Goal: Transaction & Acquisition: Book appointment/travel/reservation

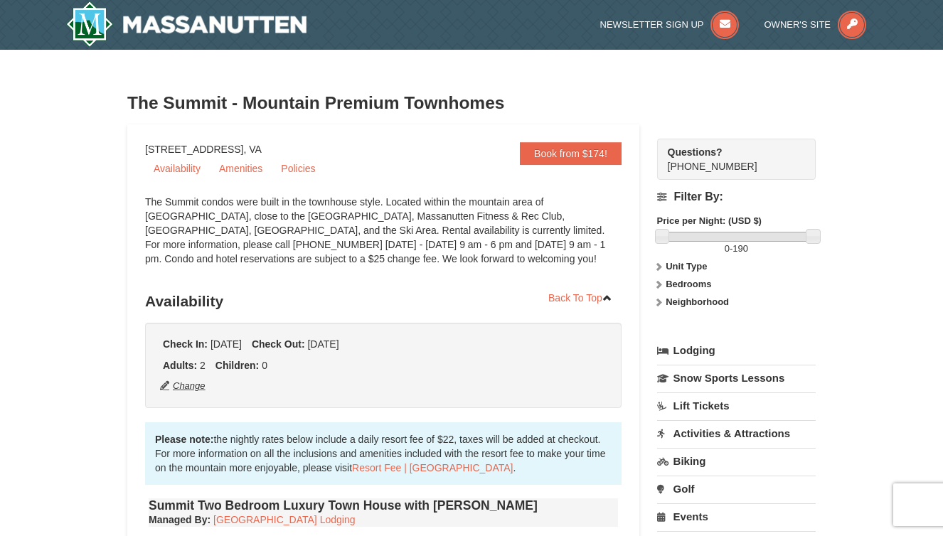
click at [186, 393] on button "Change" at bounding box center [182, 386] width 47 height 16
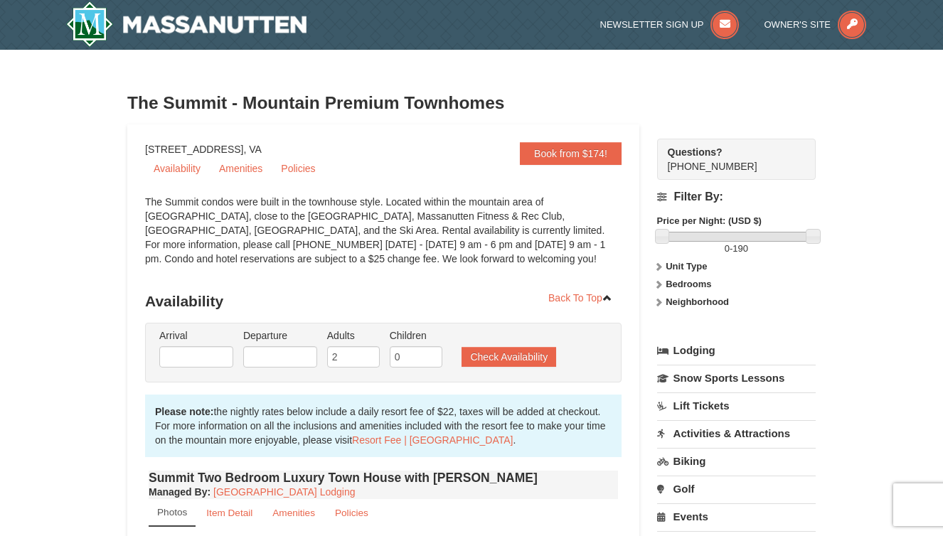
type input "09/09/2025"
type input "09/11/2025"
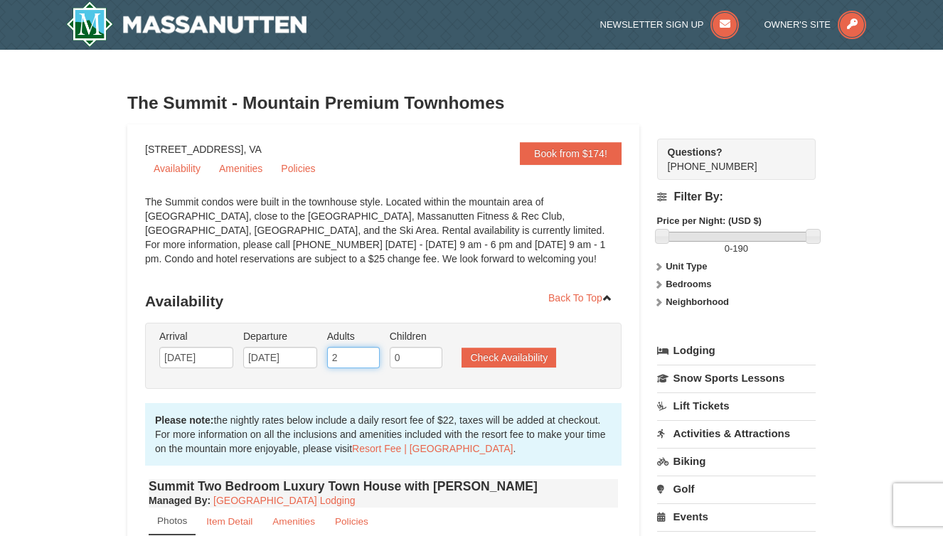
type input "3"
click at [369, 356] on input "3" at bounding box center [353, 357] width 53 height 21
type input "1"
click at [432, 353] on input "1" at bounding box center [416, 357] width 53 height 21
click at [202, 345] on li "Arrival Please format dates MM/DD/YYYY Please format dates MM/DD/YYYY 09/09/2025" at bounding box center [196, 352] width 81 height 46
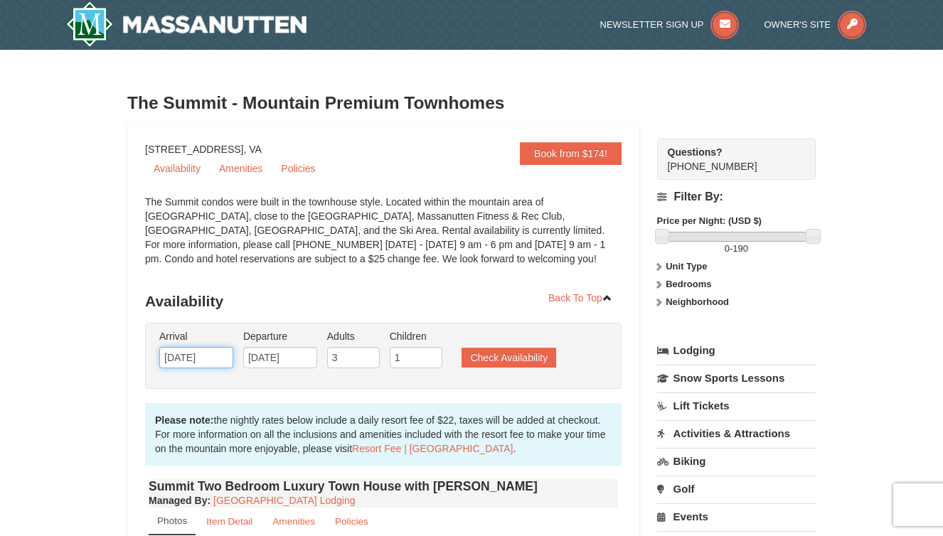
click at [201, 353] on input "09/09/2025" at bounding box center [196, 357] width 74 height 21
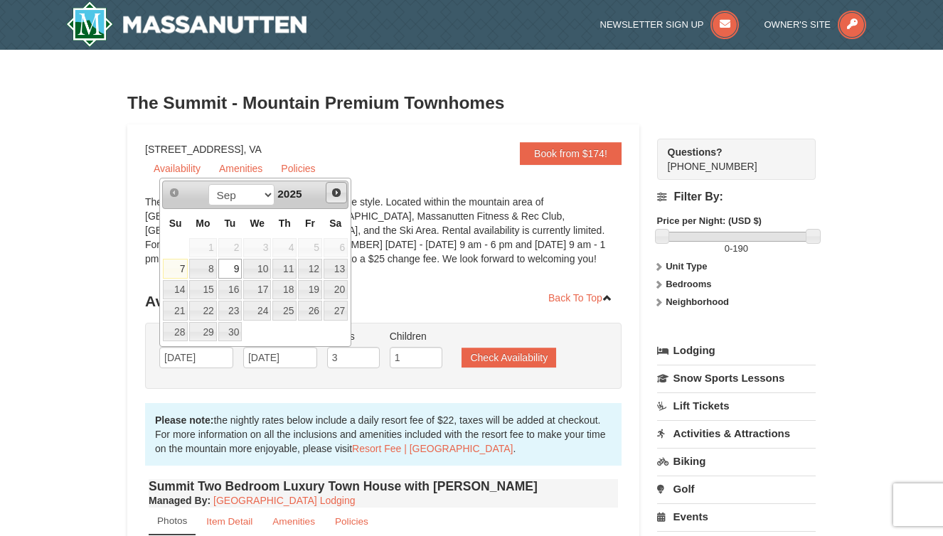
click at [336, 193] on span "Next" at bounding box center [336, 192] width 11 height 11
click at [312, 252] on link "3" at bounding box center [310, 248] width 24 height 20
type input "[DATE]"
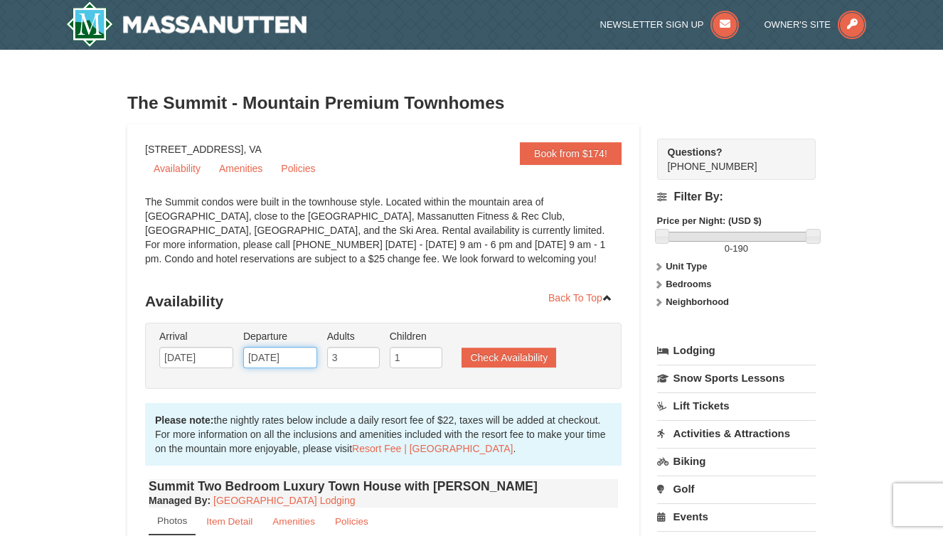
click at [305, 363] on input "09/11/2025" at bounding box center [280, 357] width 74 height 21
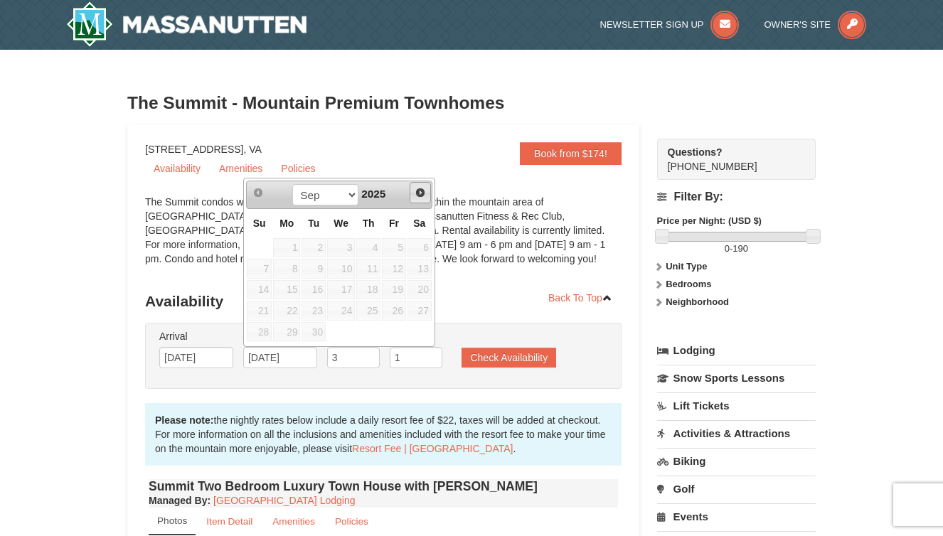
click at [419, 196] on span "Next" at bounding box center [420, 192] width 11 height 11
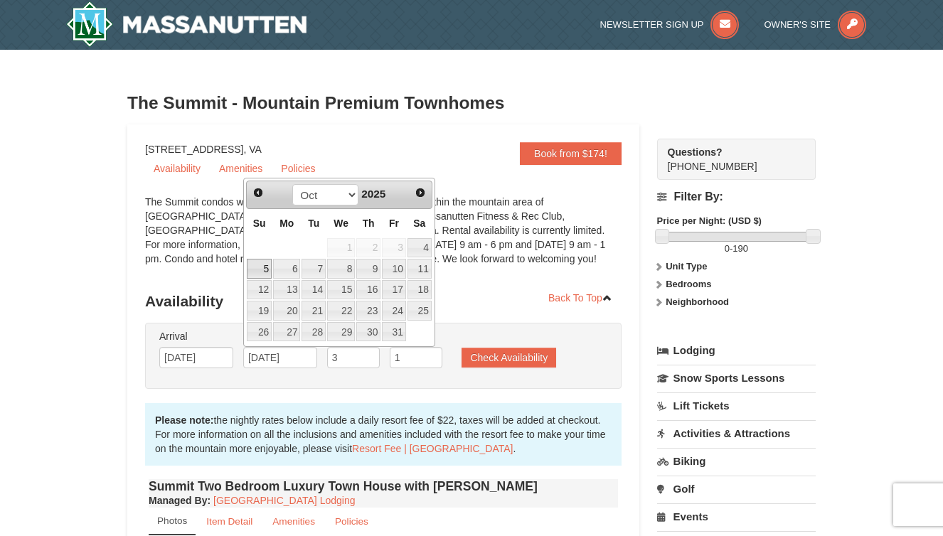
click at [264, 262] on link "5" at bounding box center [259, 269] width 25 height 20
type input "[DATE]"
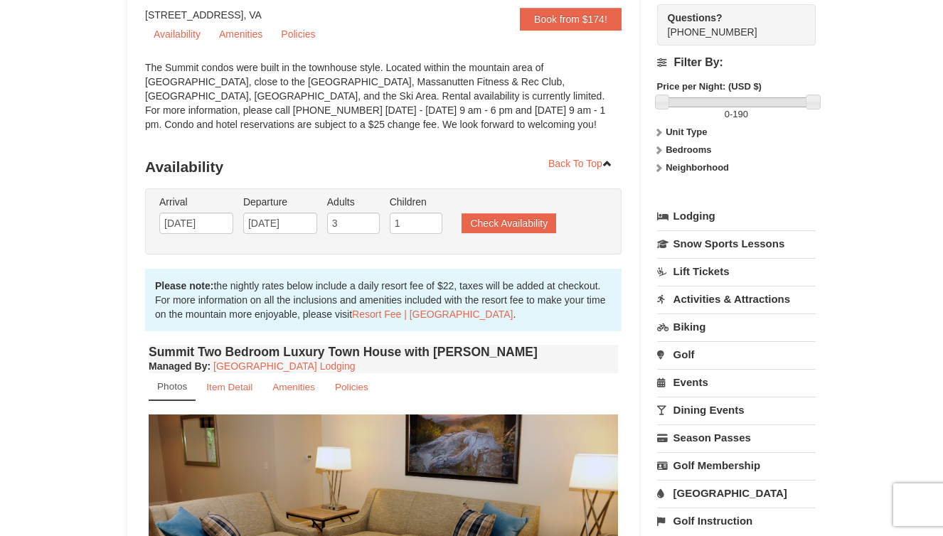
scroll to position [75, 0]
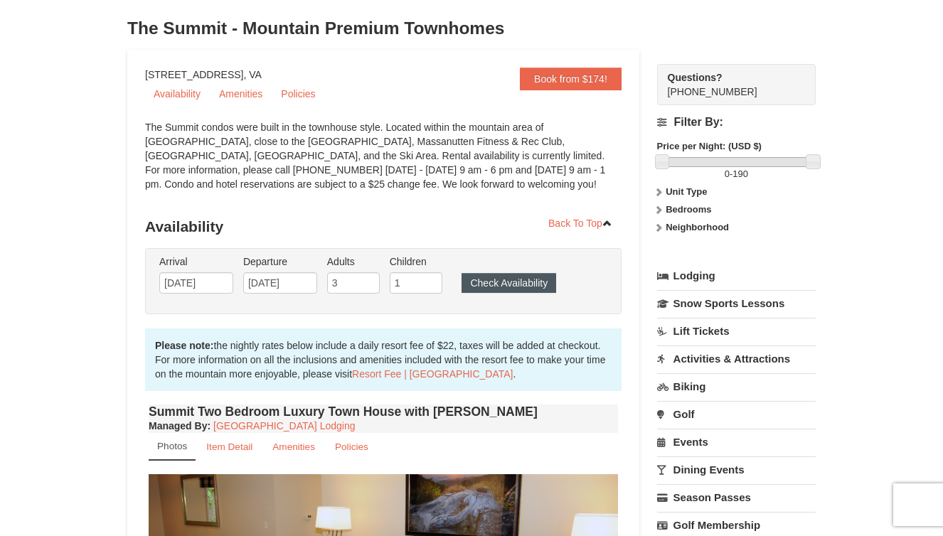
click at [513, 282] on button "Check Availability" at bounding box center [509, 283] width 95 height 20
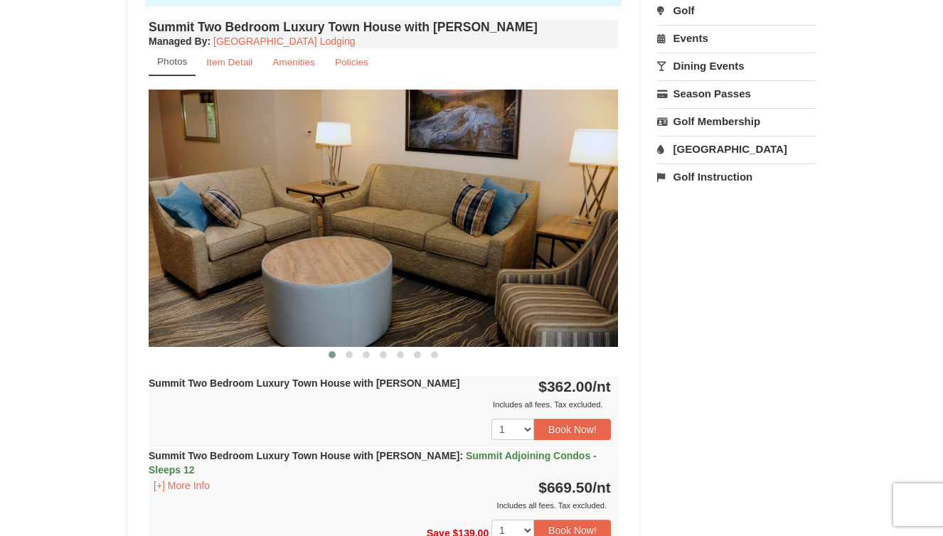
scroll to position [479, 0]
click at [348, 358] on span at bounding box center [349, 354] width 7 height 7
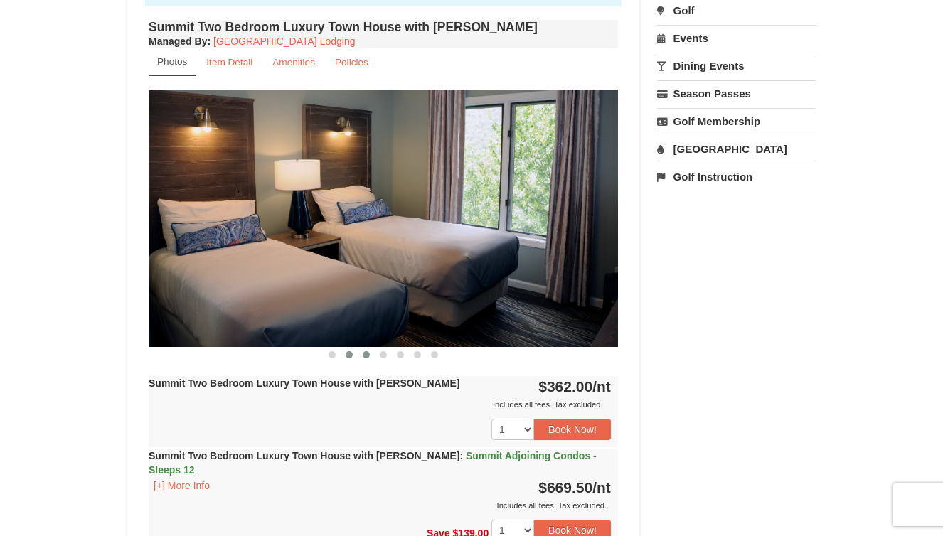
click at [371, 353] on button at bounding box center [366, 355] width 17 height 14
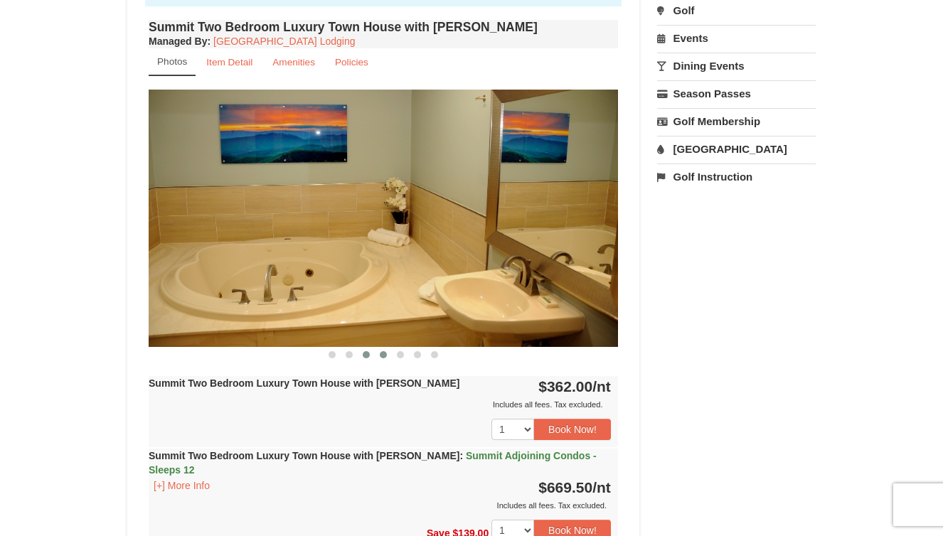
click at [379, 357] on button at bounding box center [383, 355] width 17 height 14
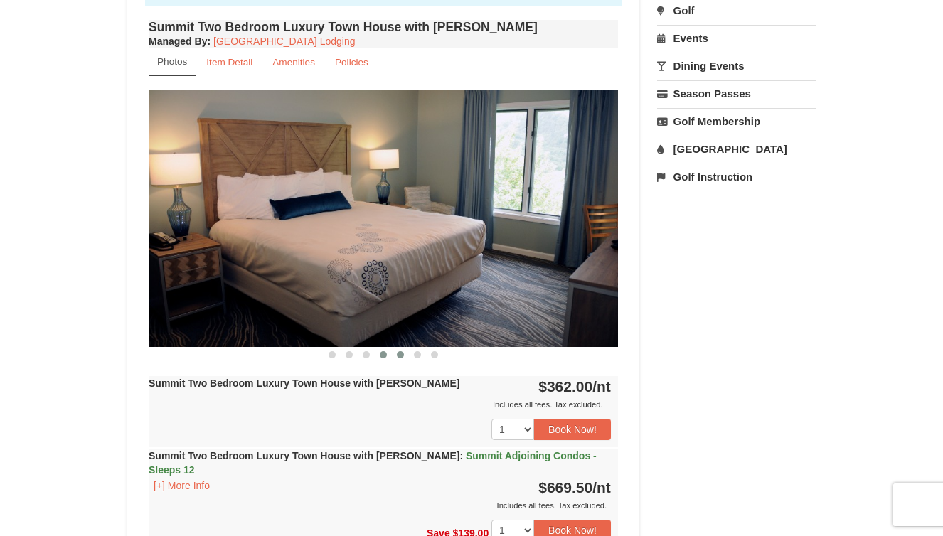
click at [397, 356] on span at bounding box center [400, 354] width 7 height 7
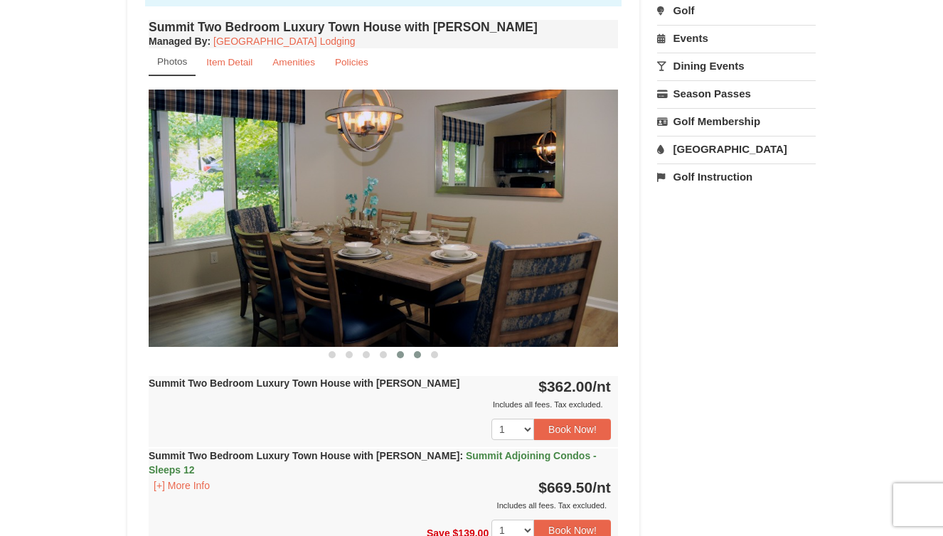
click at [415, 355] on span at bounding box center [417, 354] width 7 height 7
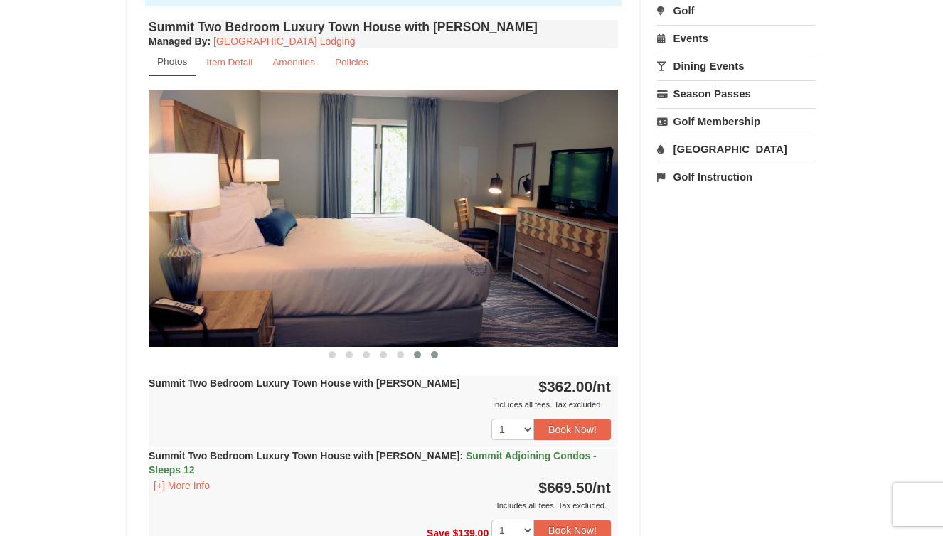
click at [435, 356] on span at bounding box center [434, 354] width 7 height 7
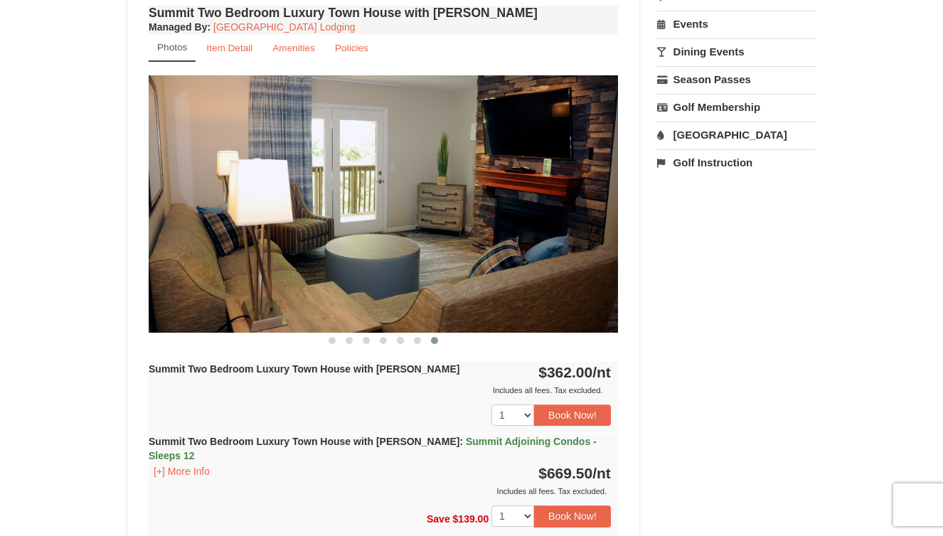
scroll to position [494, 0]
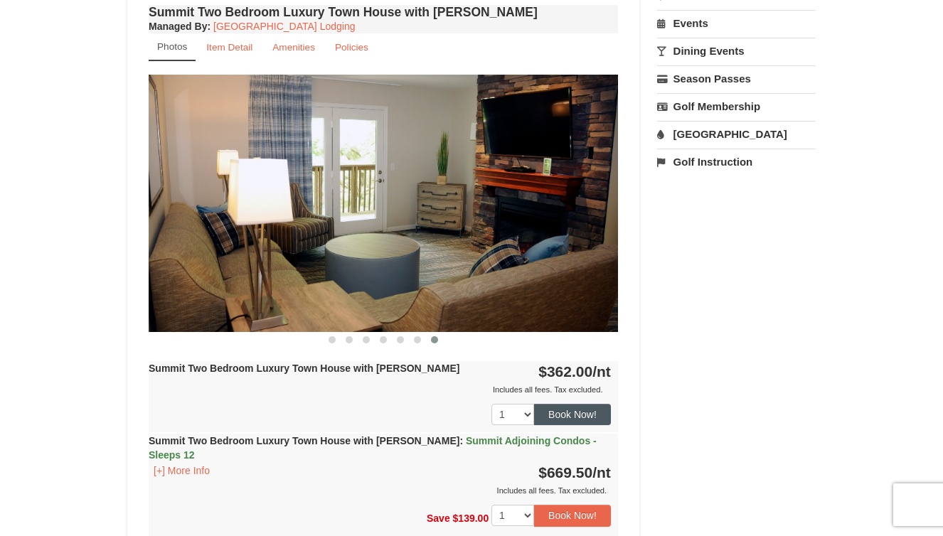
click at [564, 412] on button "Book Now!" at bounding box center [572, 414] width 77 height 21
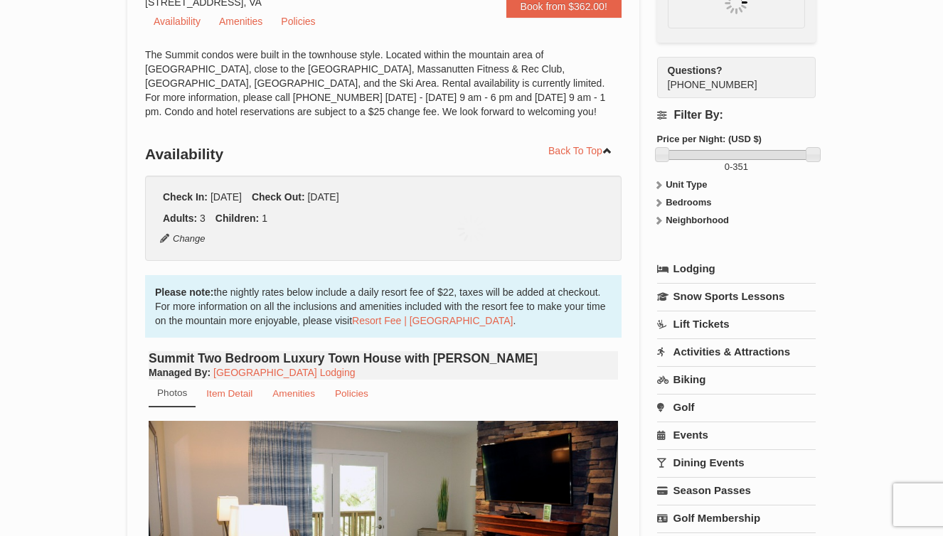
scroll to position [124, 0]
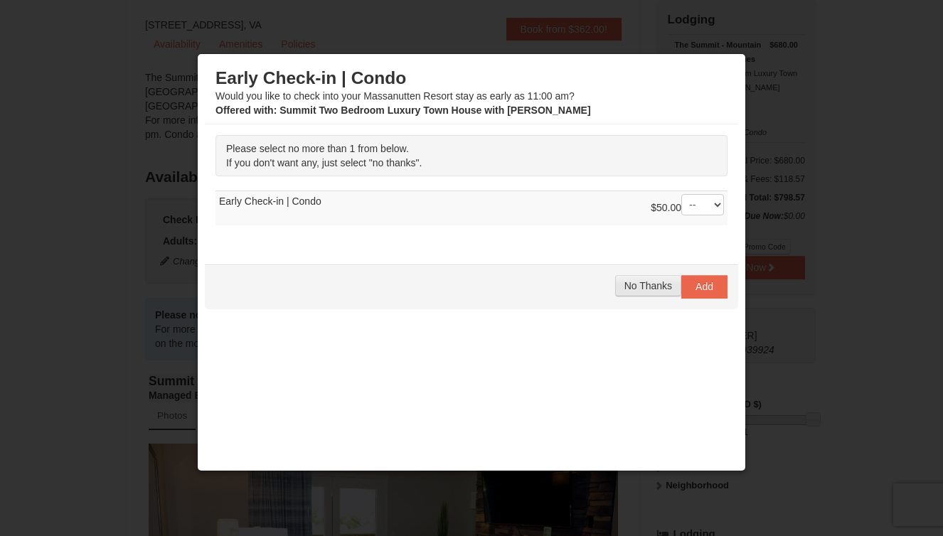
click at [644, 284] on span "No Thanks" at bounding box center [648, 285] width 48 height 11
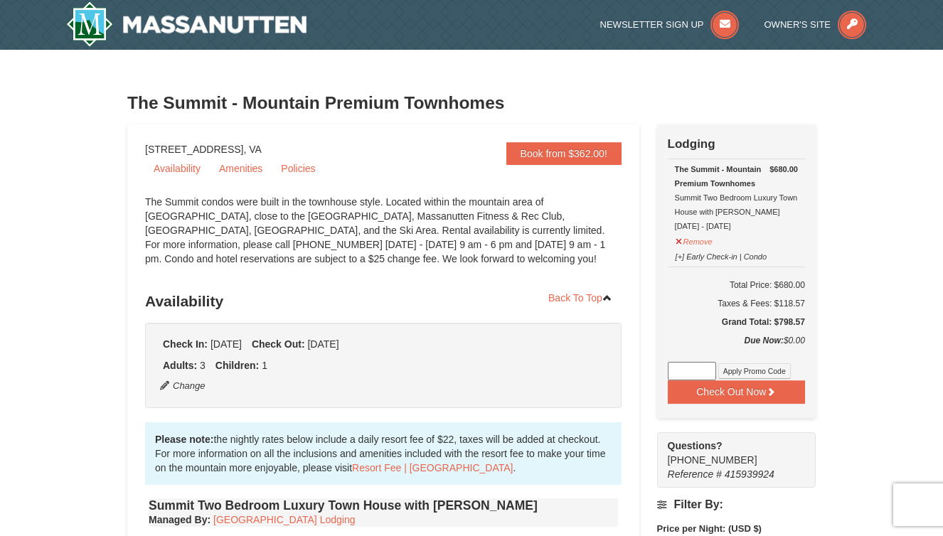
scroll to position [0, 0]
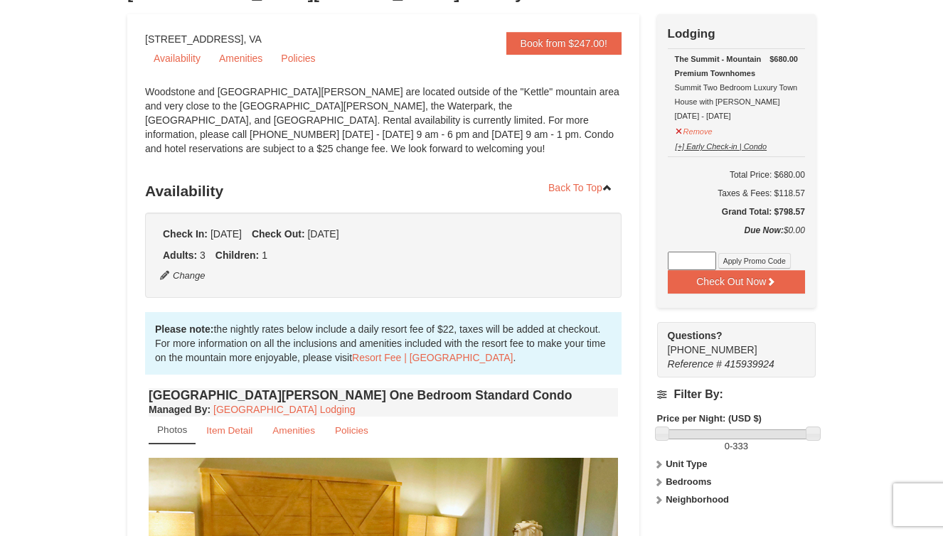
scroll to position [103, 0]
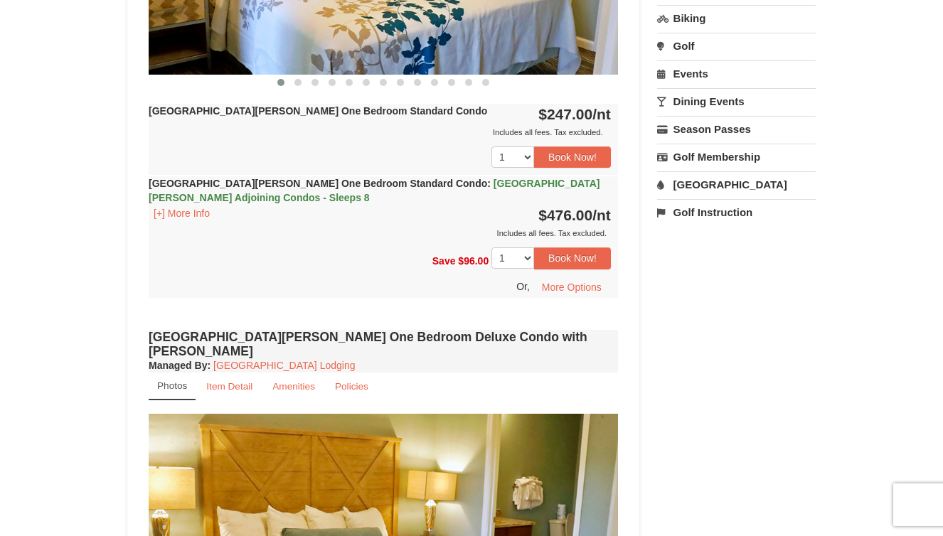
scroll to position [500, 0]
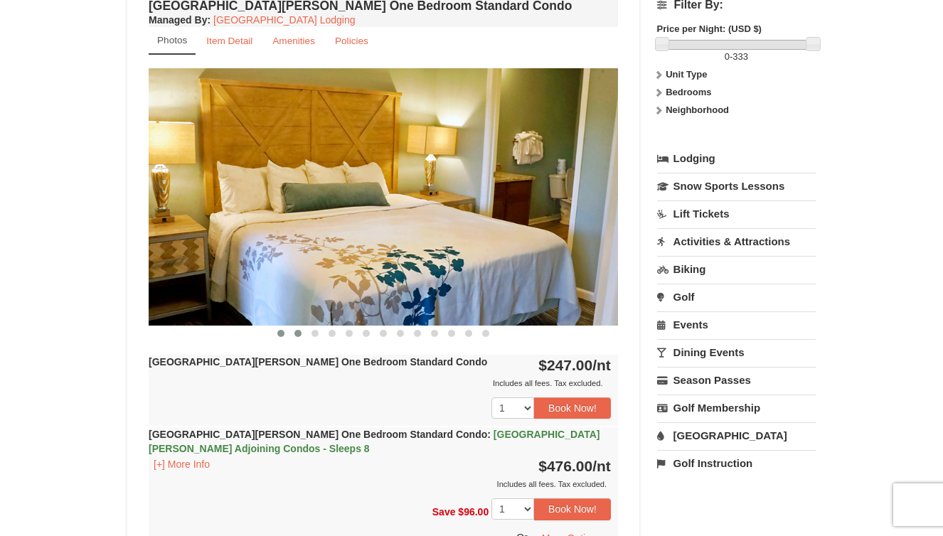
click at [297, 333] on span at bounding box center [297, 333] width 7 height 7
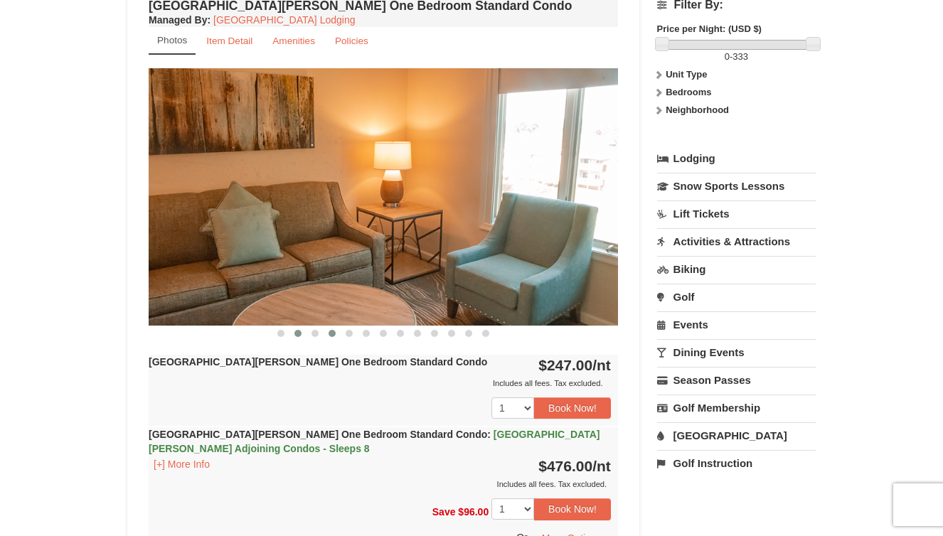
click at [334, 334] on span at bounding box center [332, 333] width 7 height 7
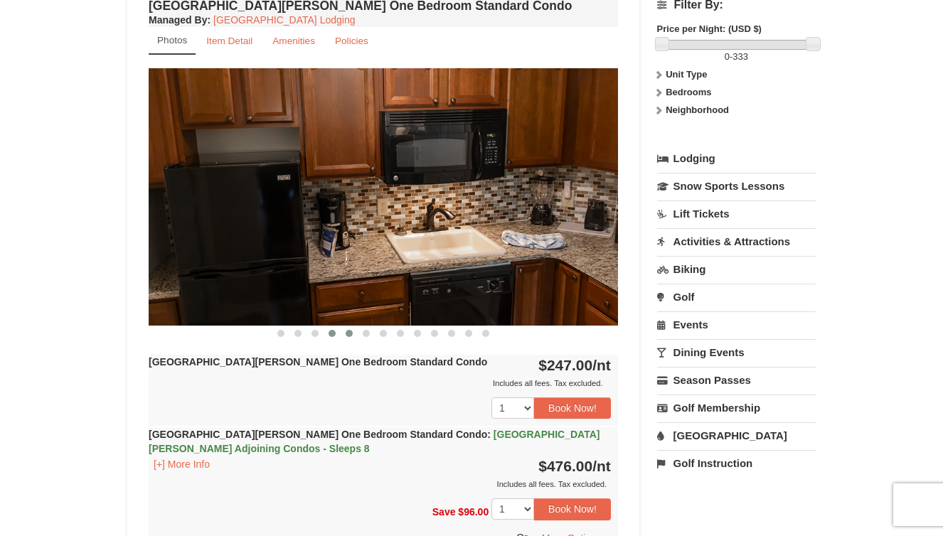
click at [352, 331] on button at bounding box center [349, 333] width 17 height 14
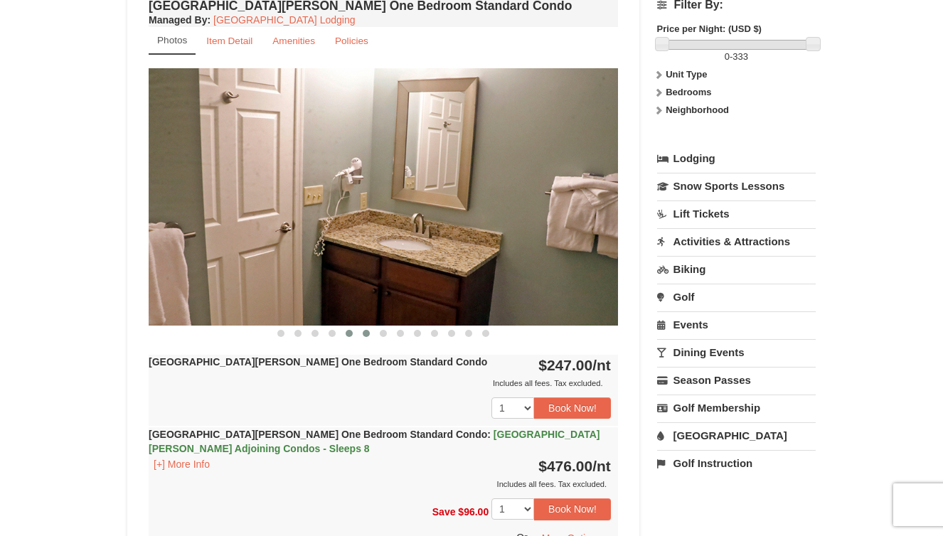
click at [363, 331] on button at bounding box center [366, 333] width 17 height 14
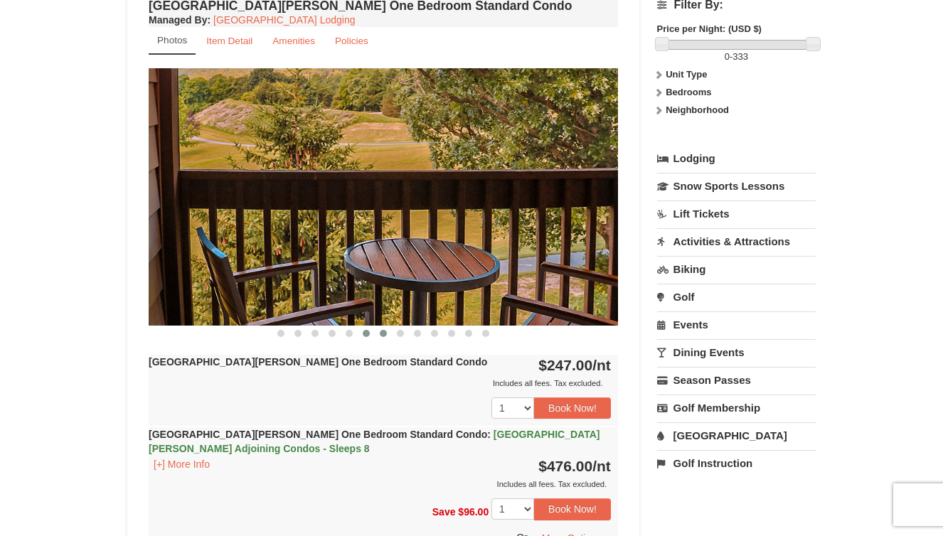
click at [376, 331] on button at bounding box center [383, 333] width 17 height 14
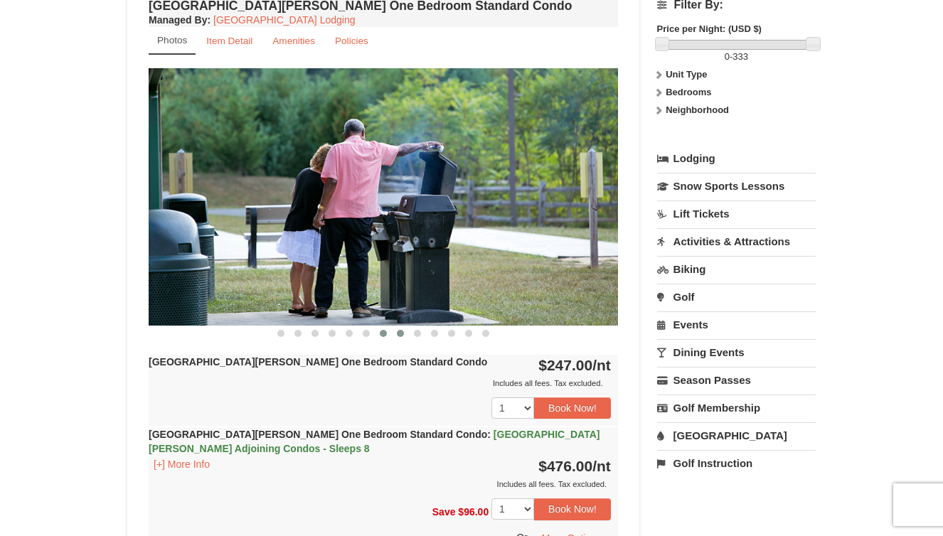
click at [405, 333] on button at bounding box center [400, 333] width 17 height 14
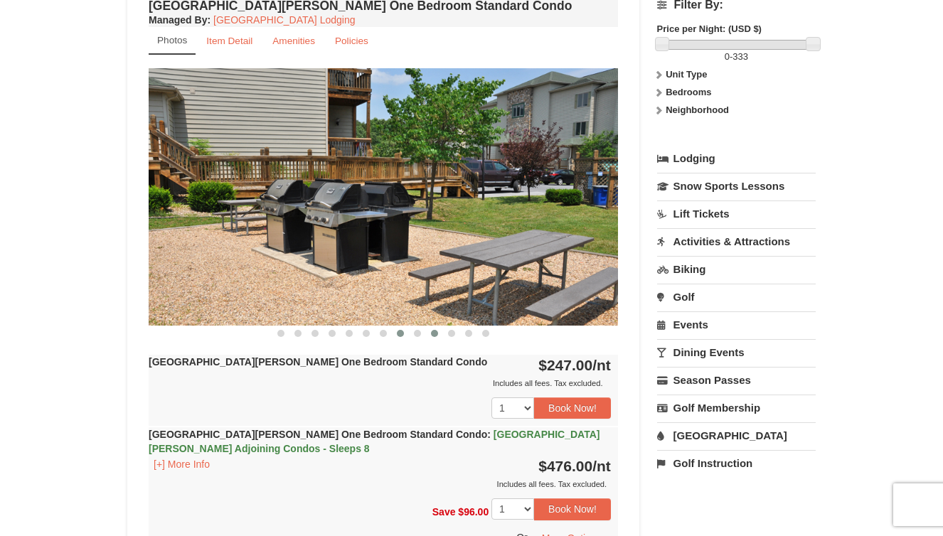
click at [432, 331] on span at bounding box center [434, 333] width 7 height 7
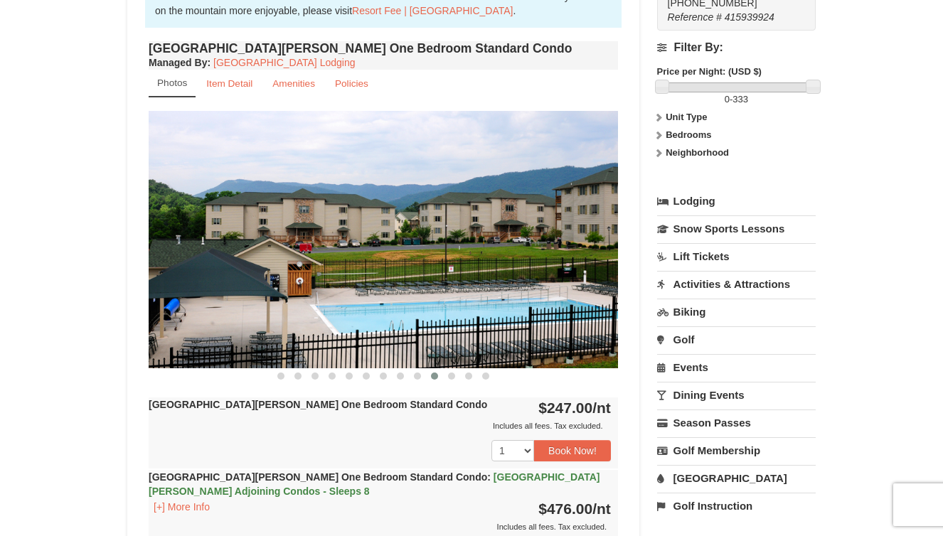
scroll to position [457, 0]
click at [279, 378] on span at bounding box center [280, 376] width 7 height 7
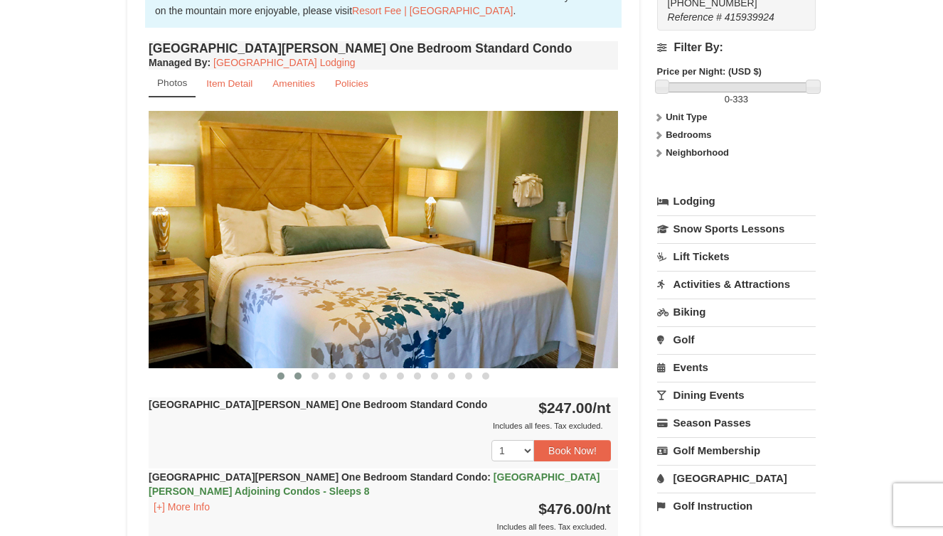
click at [299, 378] on span at bounding box center [297, 376] width 7 height 7
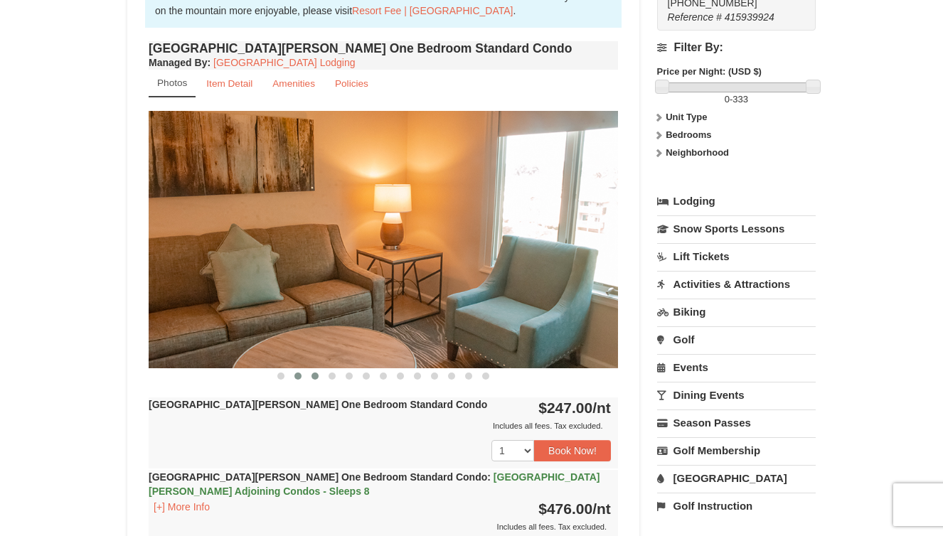
click at [312, 377] on span at bounding box center [315, 376] width 7 height 7
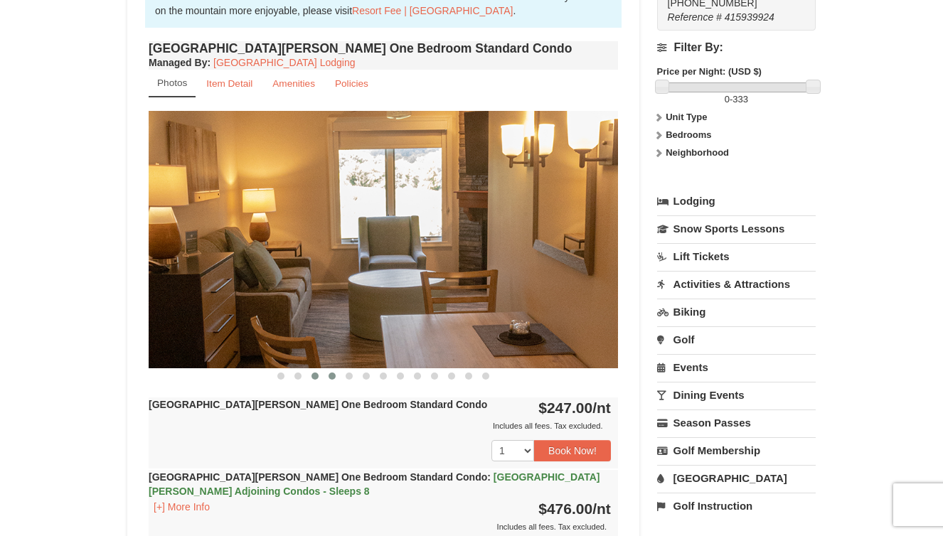
click at [326, 376] on button at bounding box center [332, 376] width 17 height 14
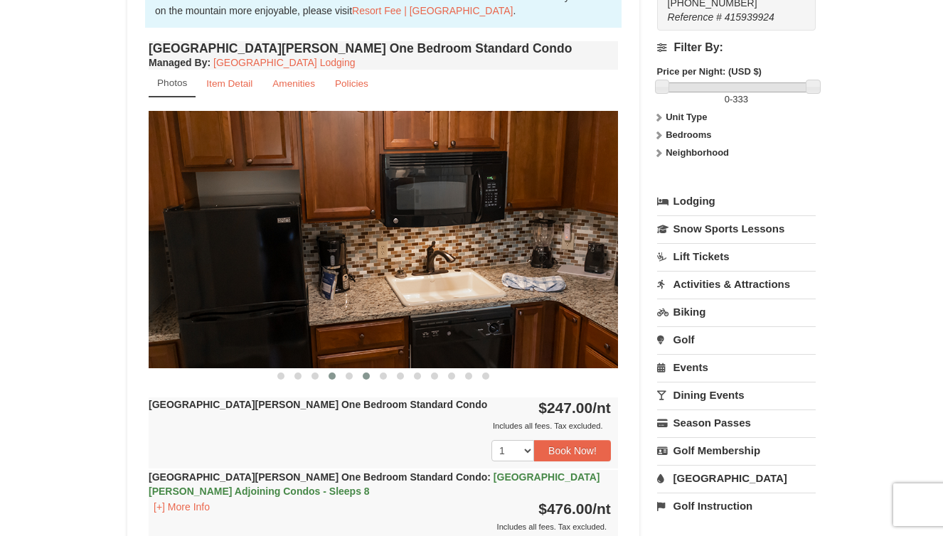
click at [367, 376] on span at bounding box center [366, 376] width 7 height 7
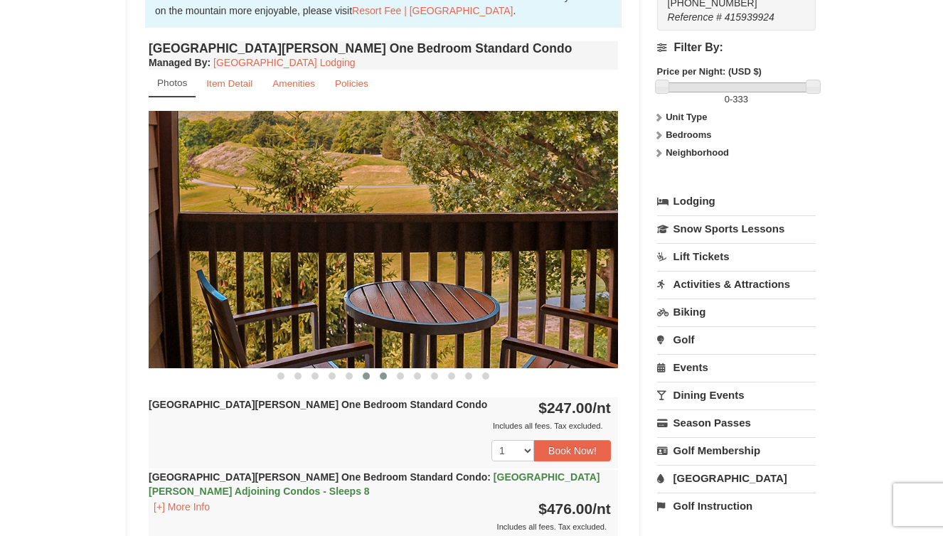
click at [387, 376] on button at bounding box center [383, 376] width 17 height 14
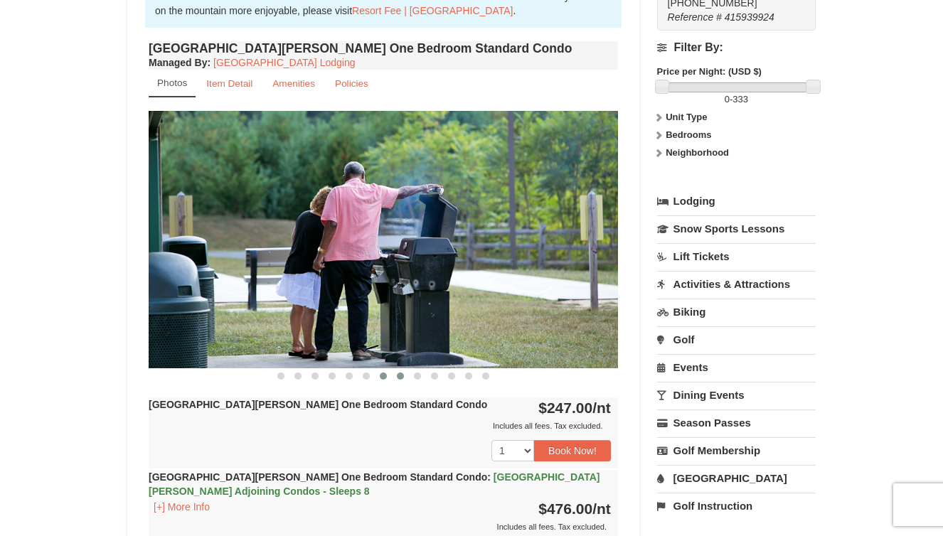
click at [408, 377] on button at bounding box center [400, 376] width 17 height 14
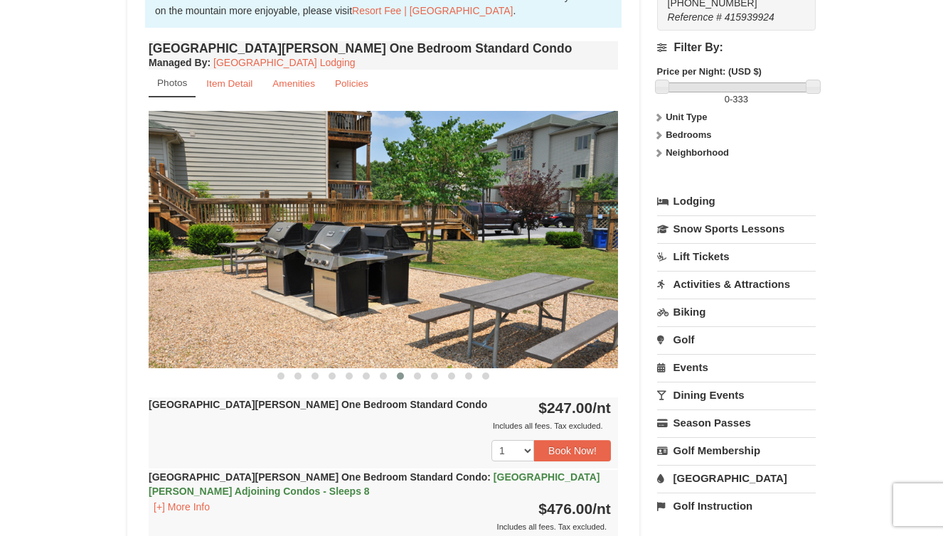
click at [408, 377] on button at bounding box center [400, 376] width 17 height 14
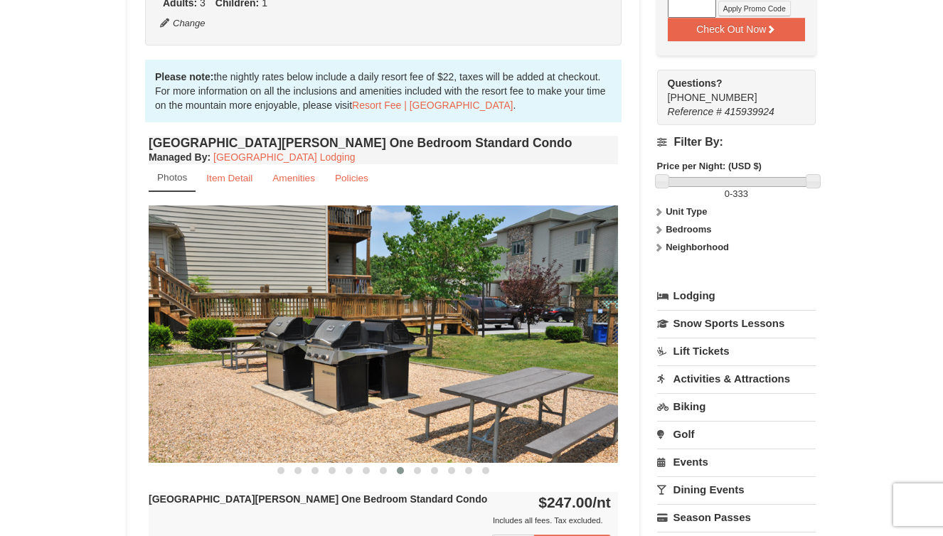
scroll to position [403, 0]
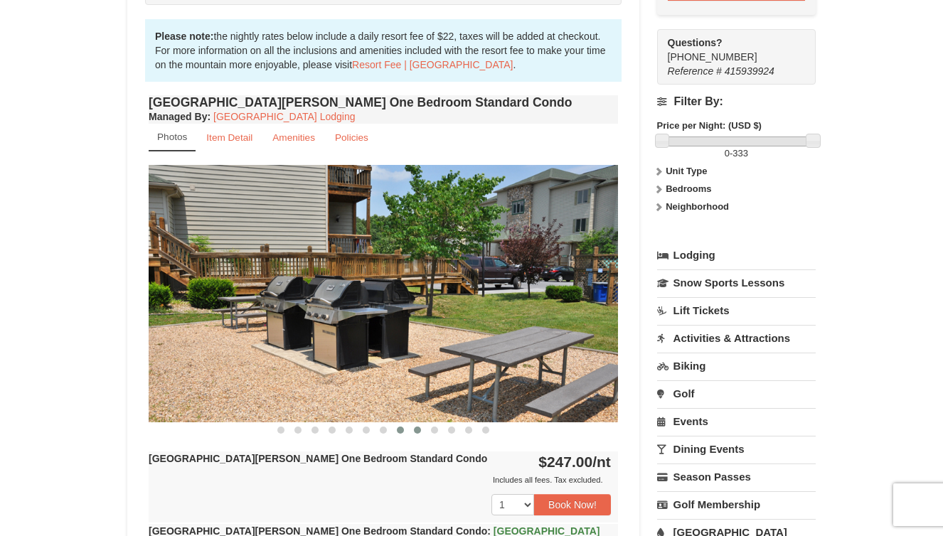
click at [417, 427] on span at bounding box center [417, 430] width 7 height 7
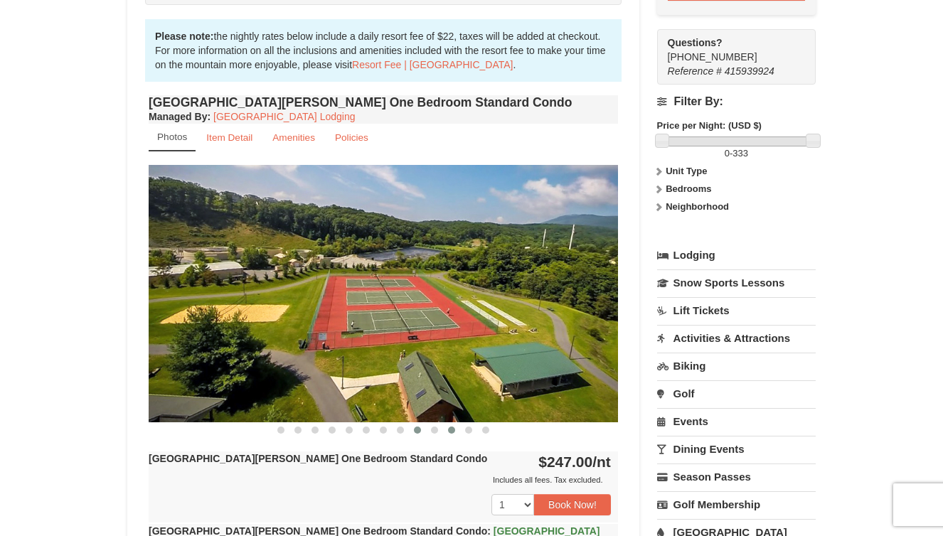
click at [447, 430] on button at bounding box center [451, 430] width 17 height 14
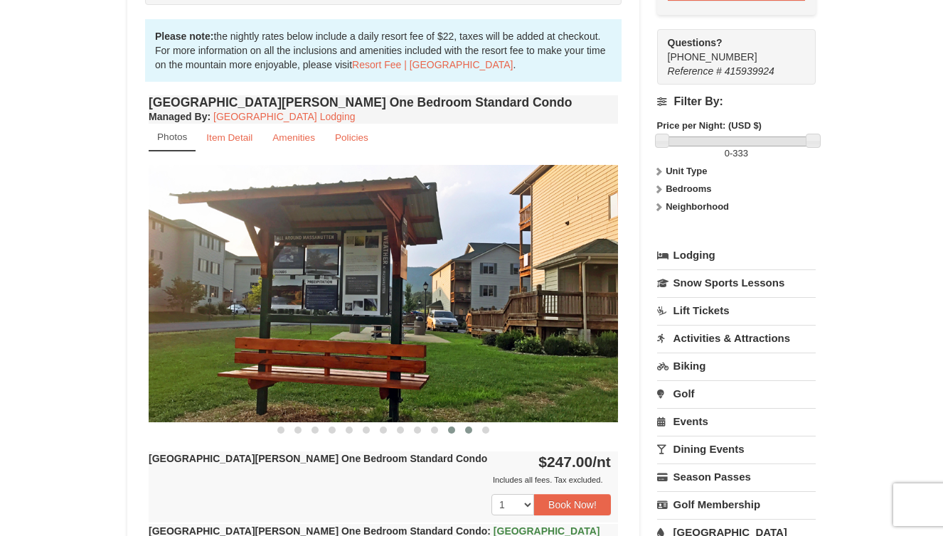
click at [465, 434] on button at bounding box center [468, 430] width 17 height 14
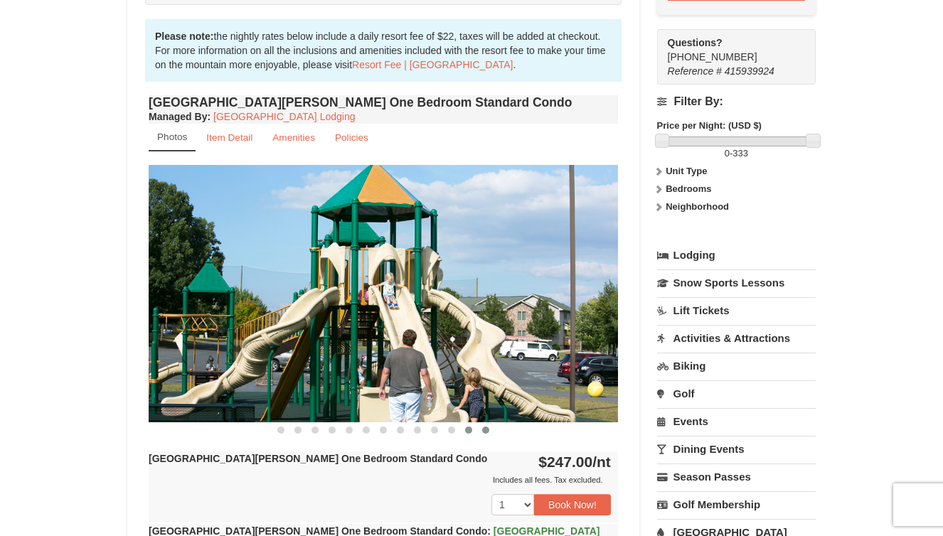
click at [493, 431] on button at bounding box center [485, 430] width 17 height 14
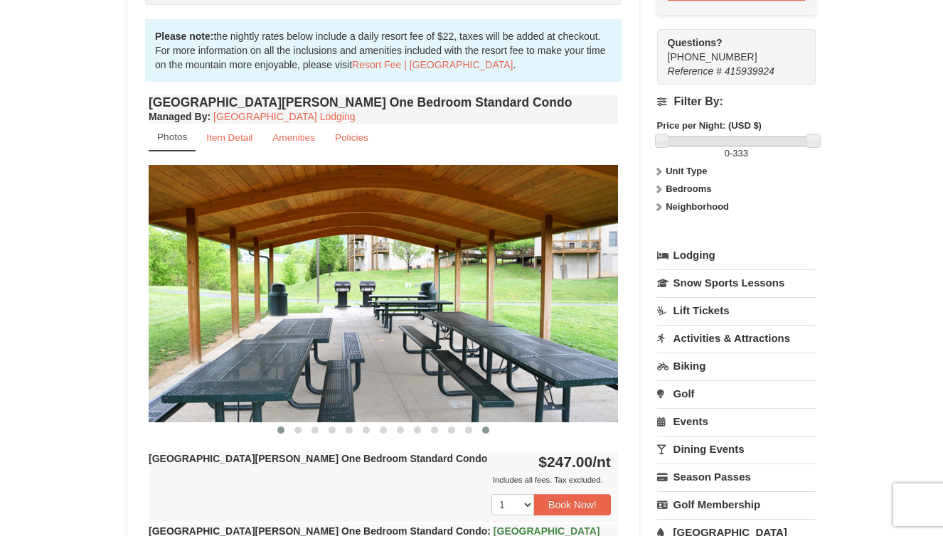
click at [273, 430] on button at bounding box center [280, 430] width 17 height 14
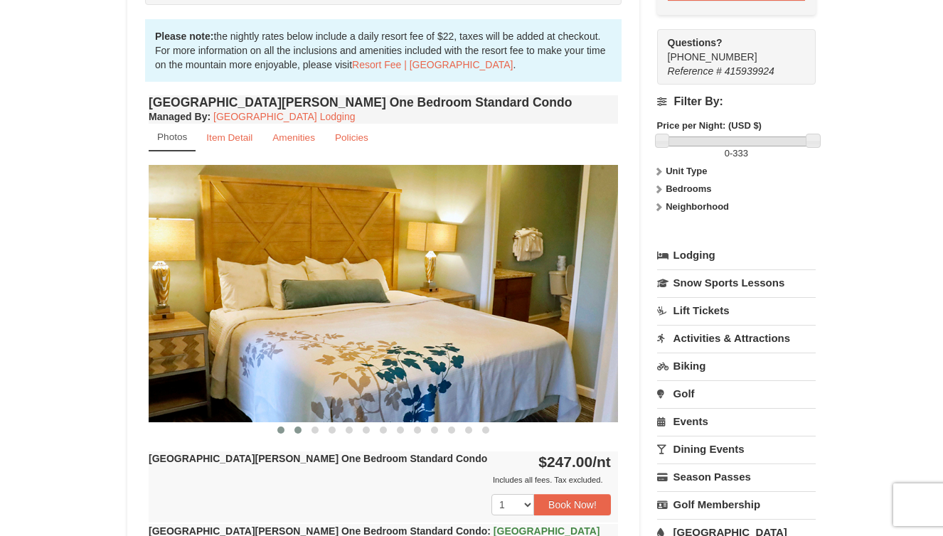
click at [297, 430] on span at bounding box center [297, 430] width 7 height 7
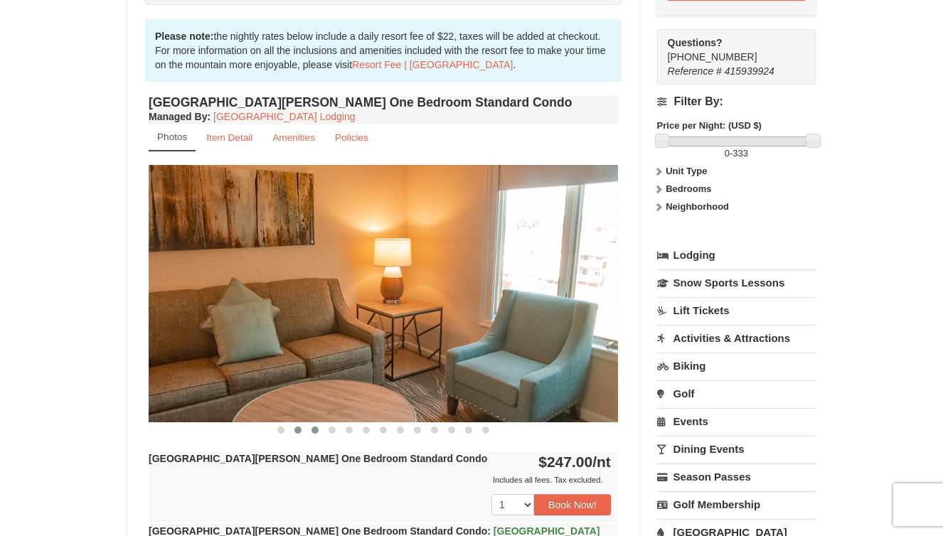
click at [316, 432] on span at bounding box center [315, 430] width 7 height 7
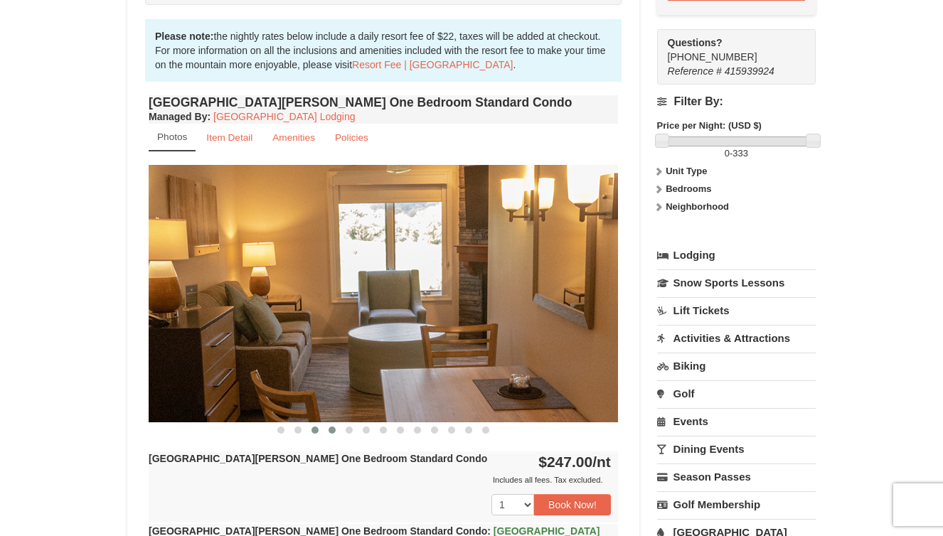
click at [329, 432] on span at bounding box center [332, 430] width 7 height 7
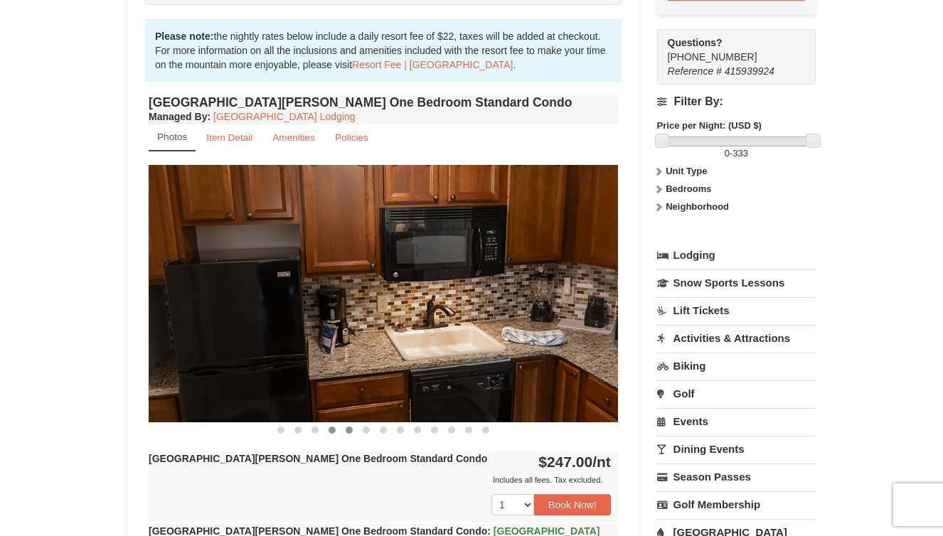
click at [343, 432] on button at bounding box center [349, 430] width 17 height 14
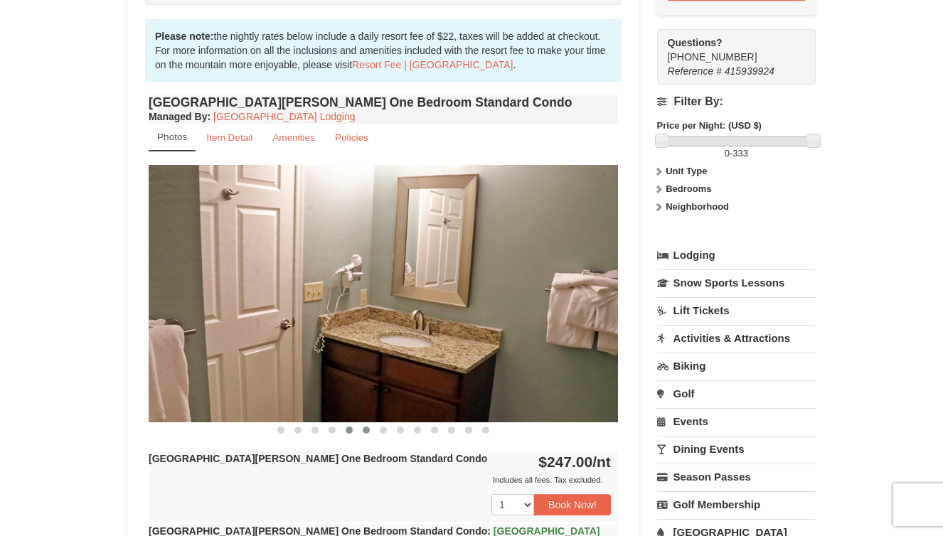
click at [358, 432] on button at bounding box center [366, 430] width 17 height 14
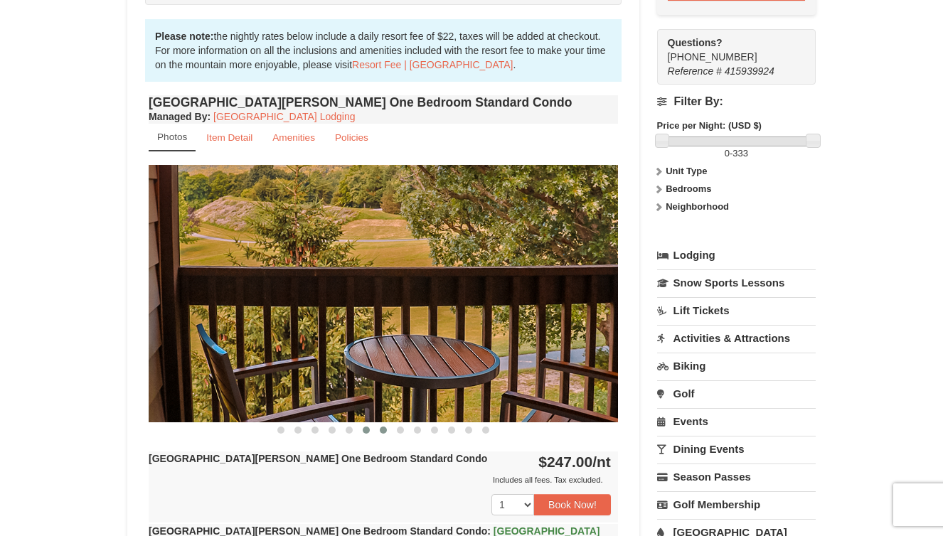
click at [382, 432] on span at bounding box center [383, 430] width 7 height 7
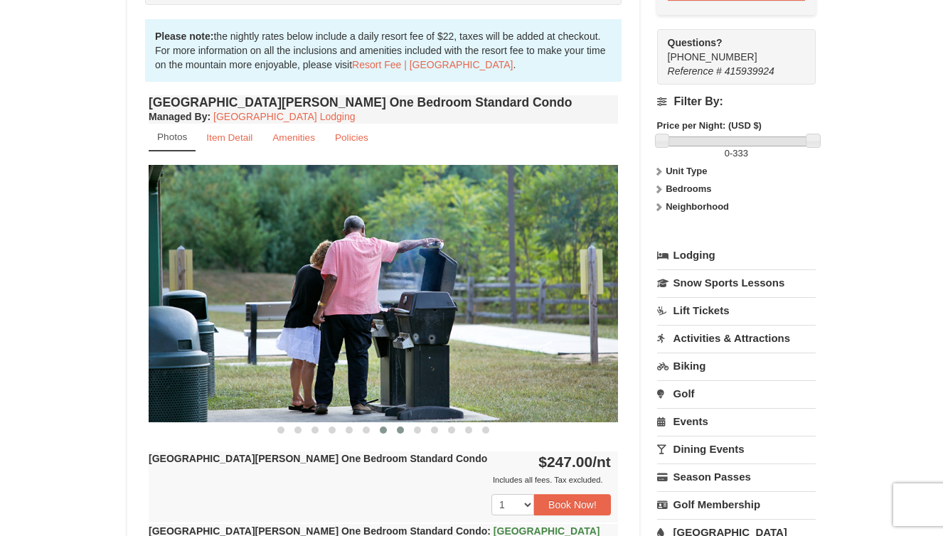
click at [400, 430] on span at bounding box center [400, 430] width 7 height 7
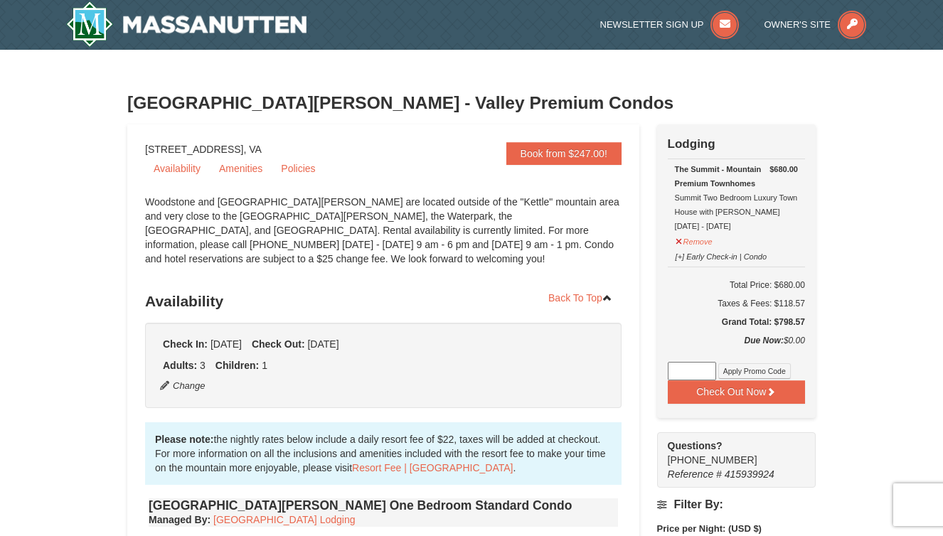
scroll to position [0, 0]
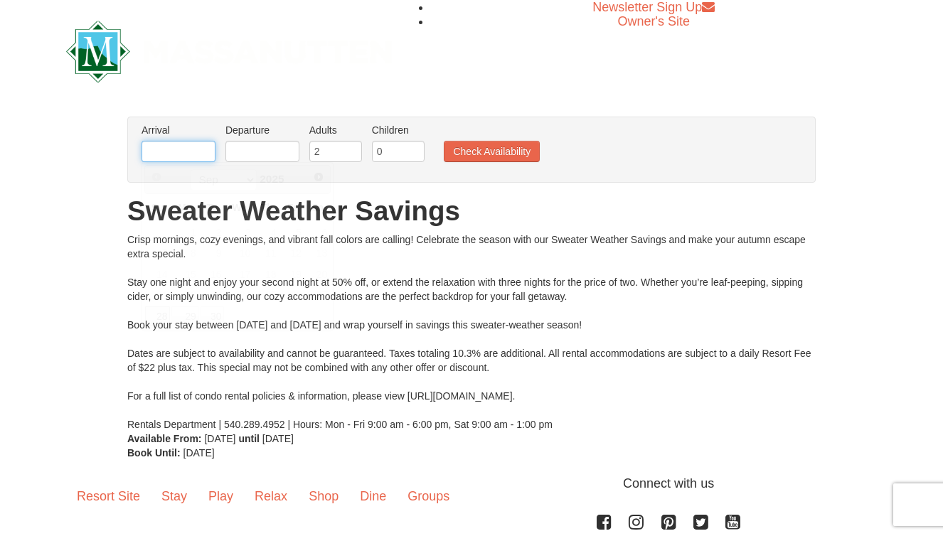
click at [194, 153] on input "text" at bounding box center [179, 151] width 74 height 21
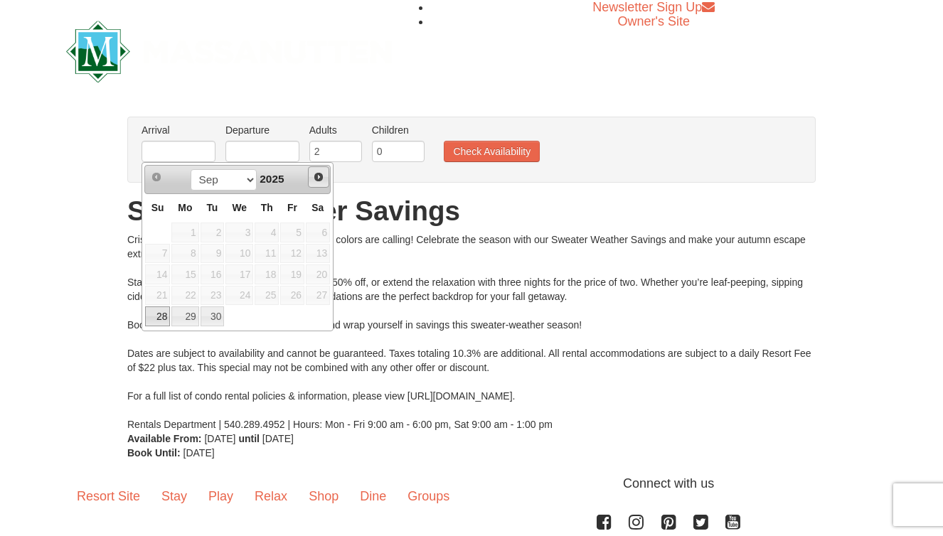
click at [320, 168] on link "Next" at bounding box center [318, 176] width 21 height 21
click at [297, 231] on link "3" at bounding box center [292, 233] width 24 height 20
type input "[DATE]"
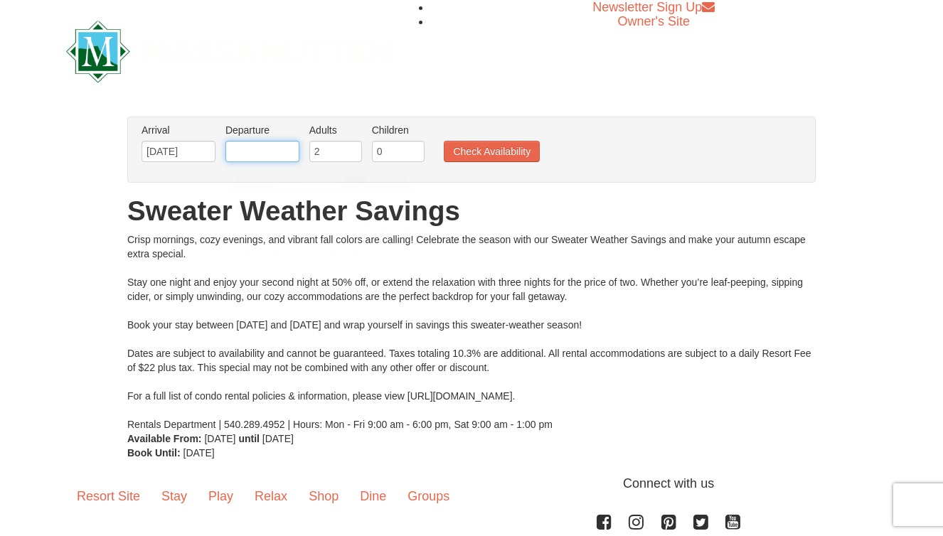
click at [279, 154] on input "text" at bounding box center [262, 151] width 74 height 21
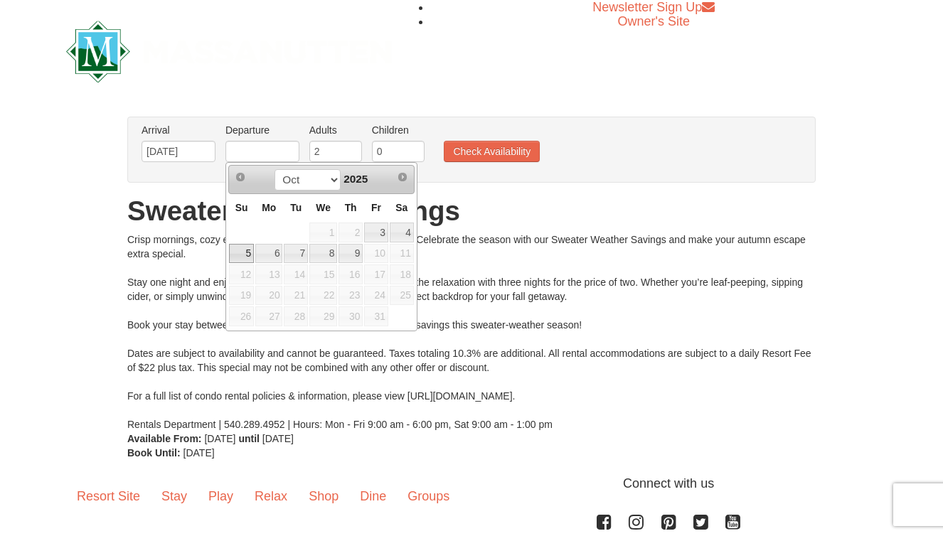
click at [241, 251] on link "5" at bounding box center [241, 254] width 25 height 20
type input "[DATE]"
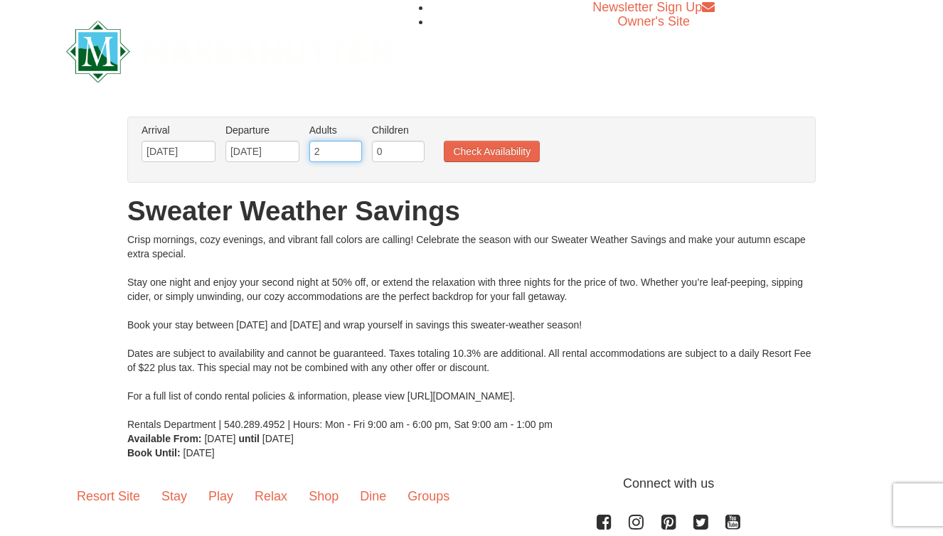
type input "3"
click at [353, 149] on input "3" at bounding box center [335, 151] width 53 height 21
type input "1"
click at [413, 149] on input "1" at bounding box center [398, 151] width 53 height 21
click at [472, 152] on button "Check Availability" at bounding box center [492, 151] width 96 height 21
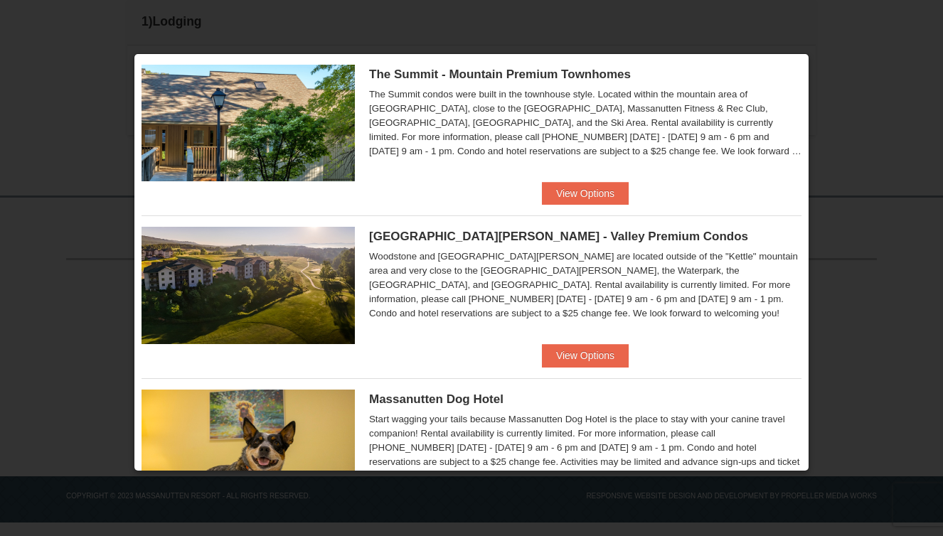
scroll to position [691, 0]
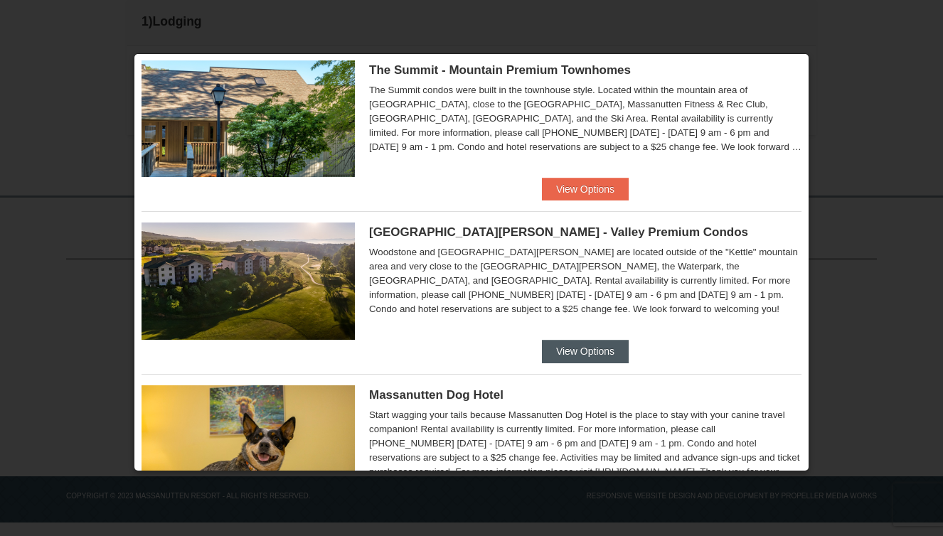
click at [600, 351] on button "View Options" at bounding box center [585, 351] width 87 height 23
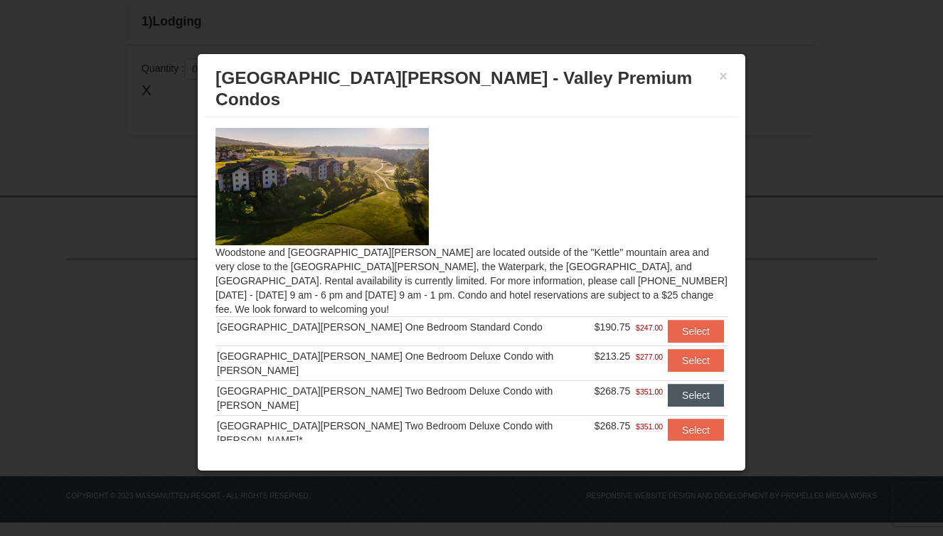
click at [687, 384] on button "Select" at bounding box center [696, 395] width 56 height 23
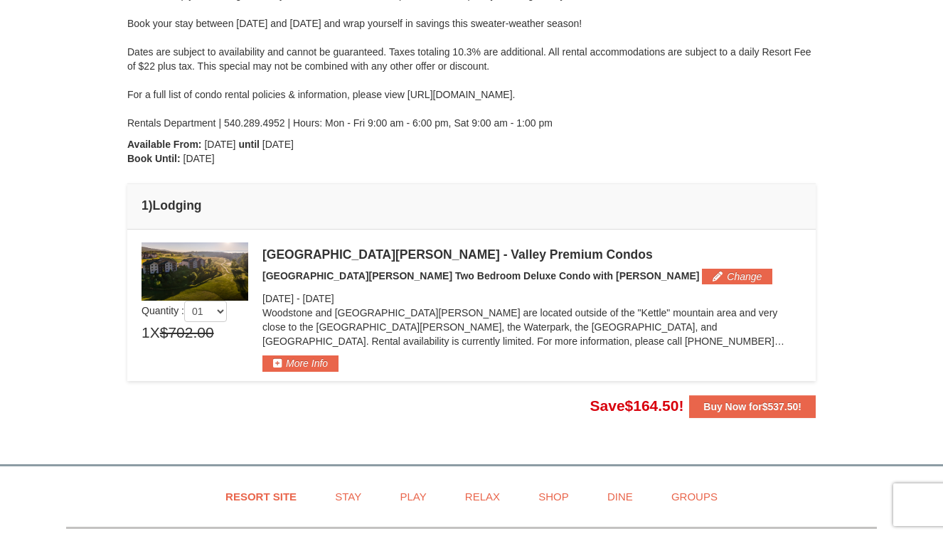
scroll to position [266, 0]
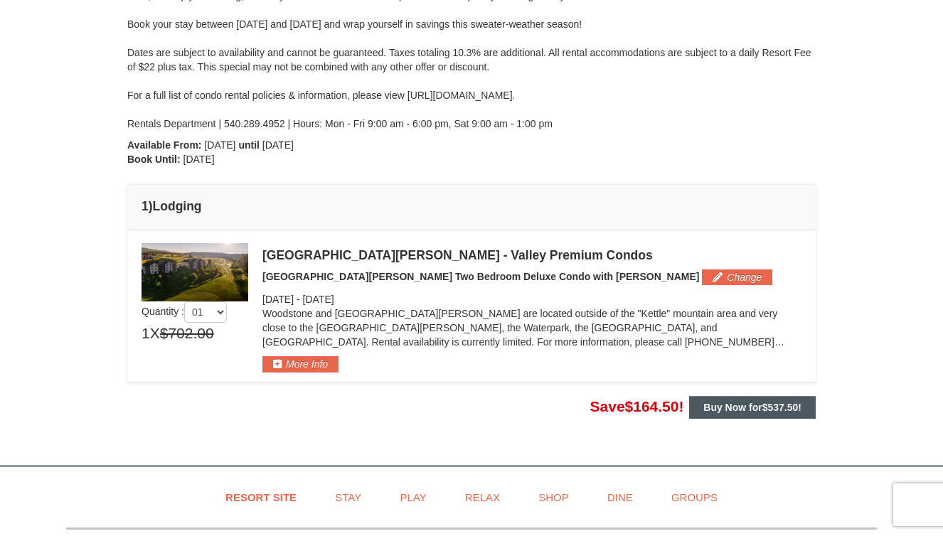
click at [761, 403] on strong "Buy Now for $537.50 !" at bounding box center [752, 407] width 98 height 11
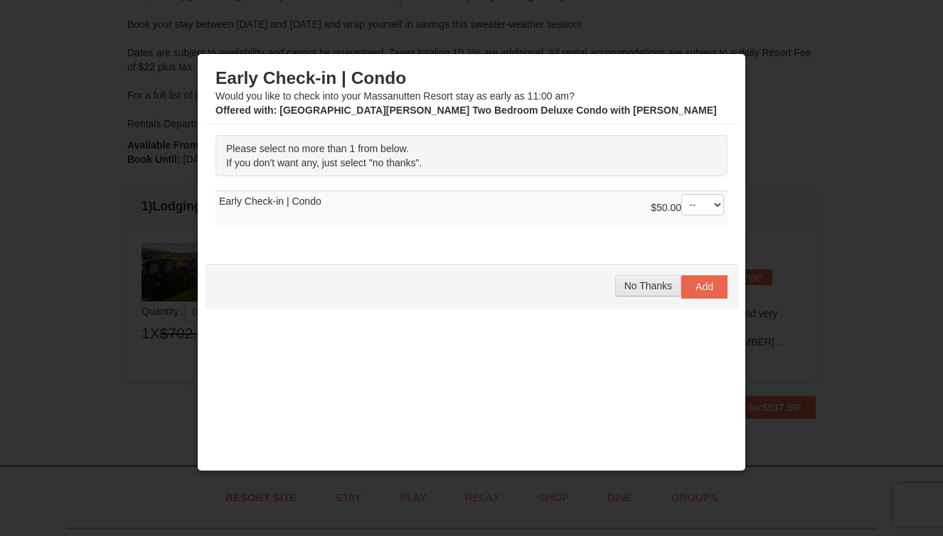
click at [653, 285] on span "No Thanks" at bounding box center [648, 285] width 48 height 11
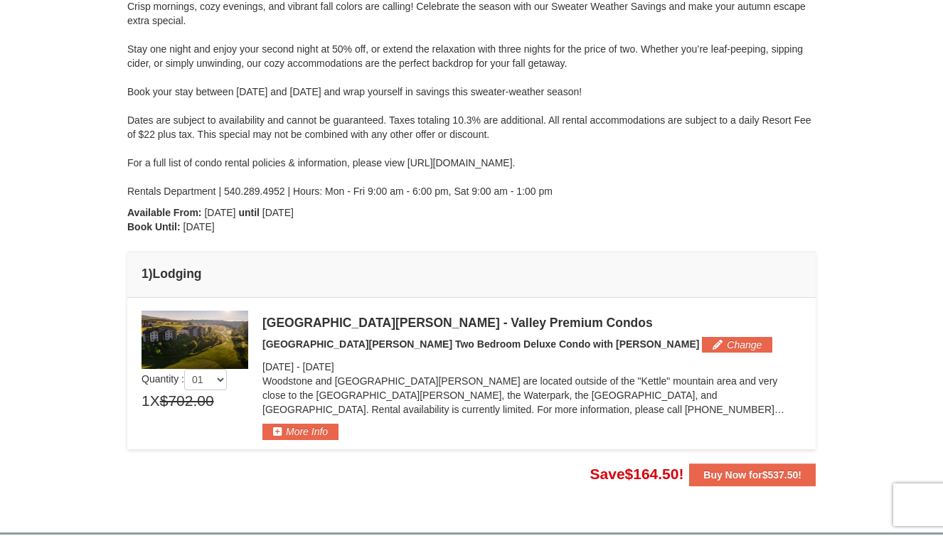
scroll to position [198, 0]
click at [743, 476] on div at bounding box center [471, 268] width 943 height 536
click at [724, 477] on div at bounding box center [471, 268] width 943 height 536
click at [732, 477] on div at bounding box center [471, 268] width 943 height 536
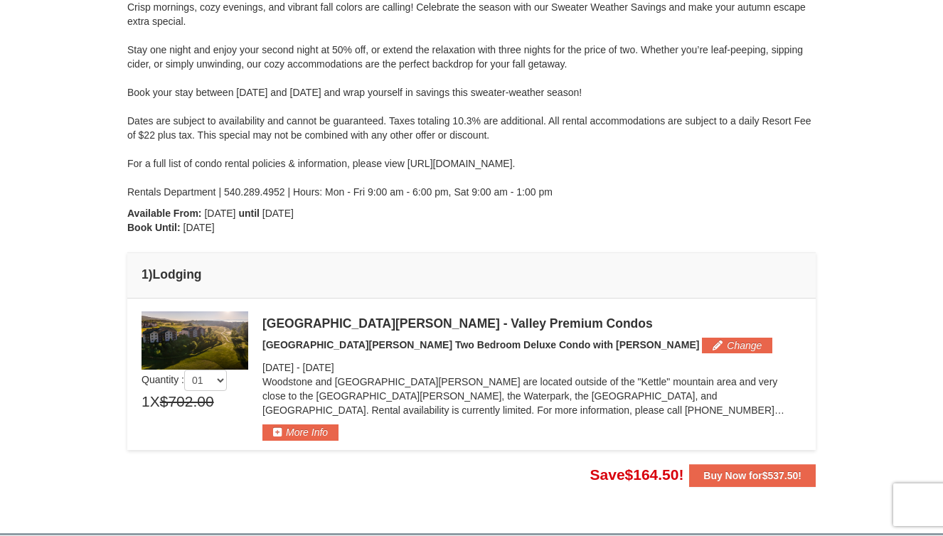
scroll to position [315, 0]
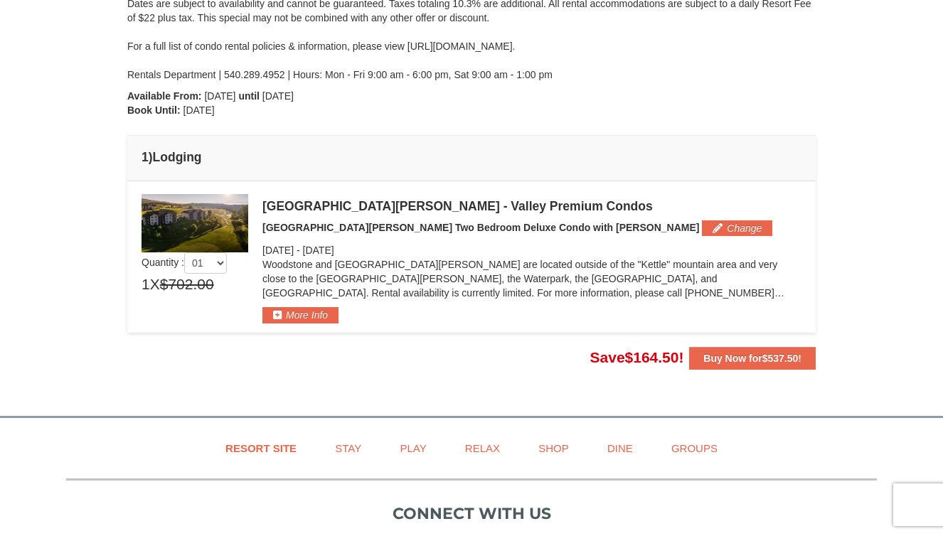
click at [745, 349] on div at bounding box center [471, 268] width 943 height 536
click at [728, 356] on div at bounding box center [471, 268] width 943 height 536
click at [723, 356] on div at bounding box center [471, 268] width 943 height 536
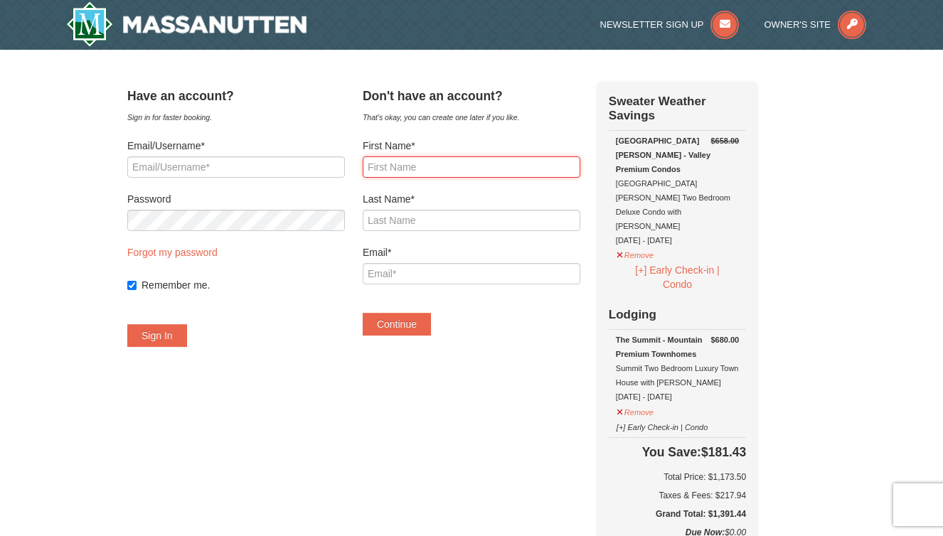
click at [473, 172] on input "First Name*" at bounding box center [472, 166] width 218 height 21
type input "Teali e"
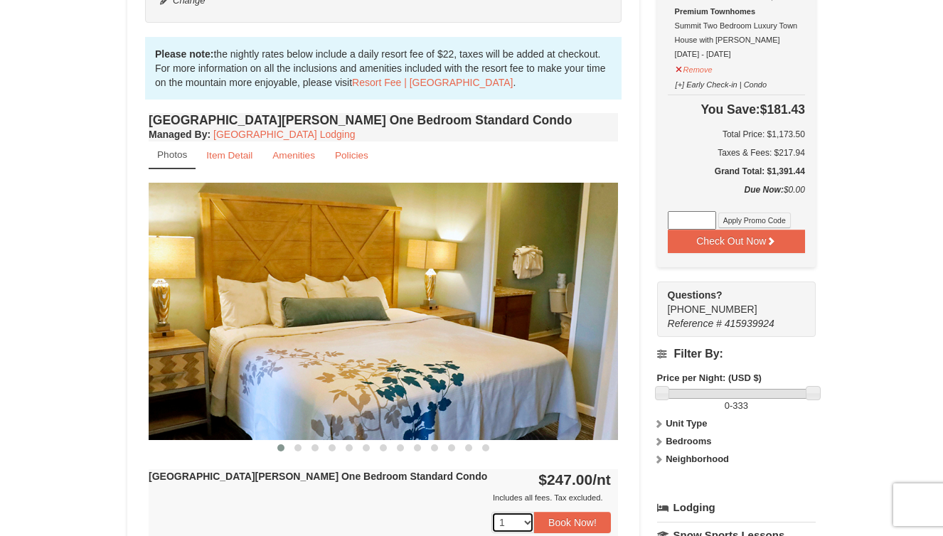
scroll to position [533, 0]
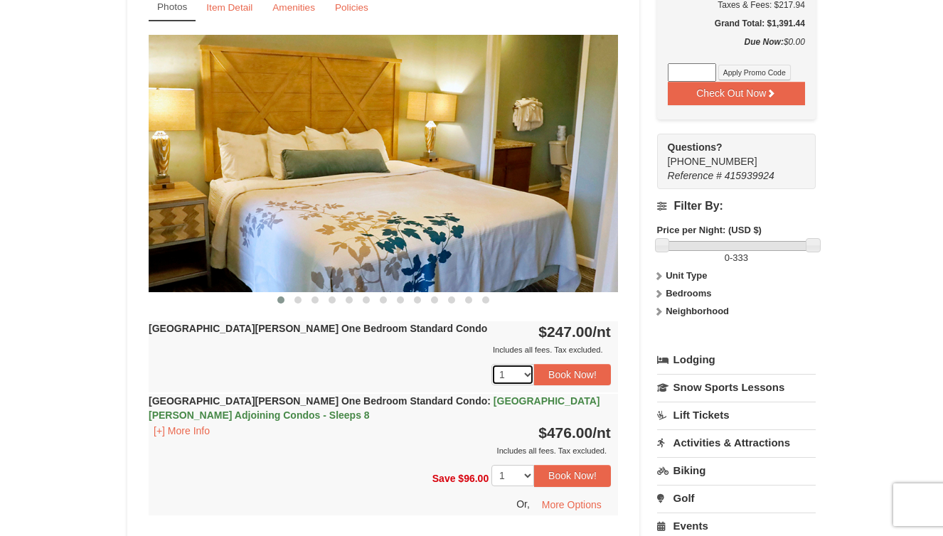
select select "2"
click at [549, 378] on button "Book Now!" at bounding box center [572, 374] width 77 height 21
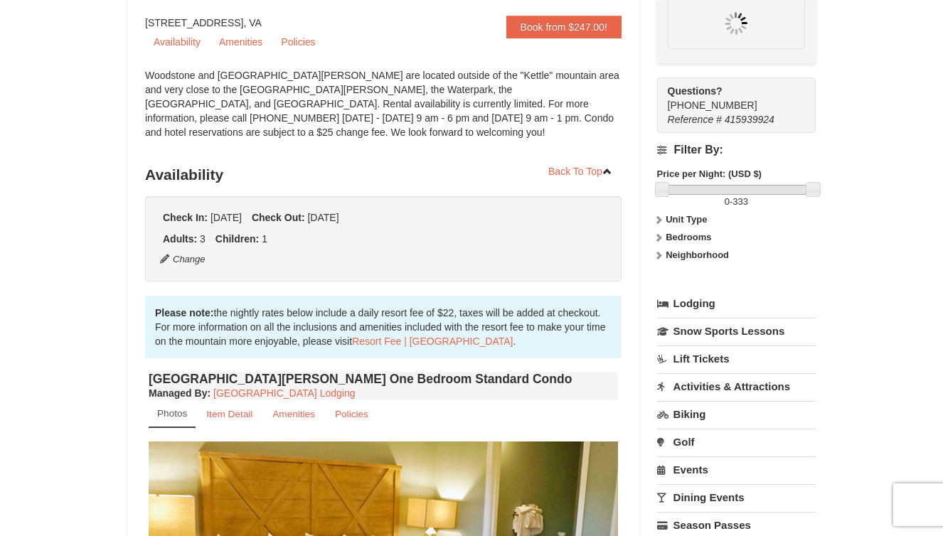
scroll to position [124, 0]
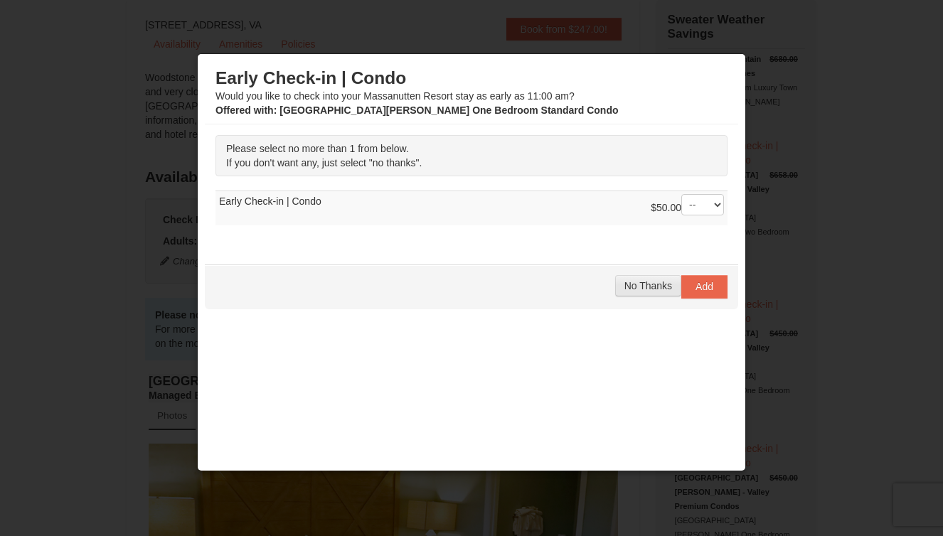
click at [634, 292] on span "No Thanks" at bounding box center [648, 285] width 48 height 11
click at [653, 289] on span "No Thanks" at bounding box center [648, 285] width 48 height 11
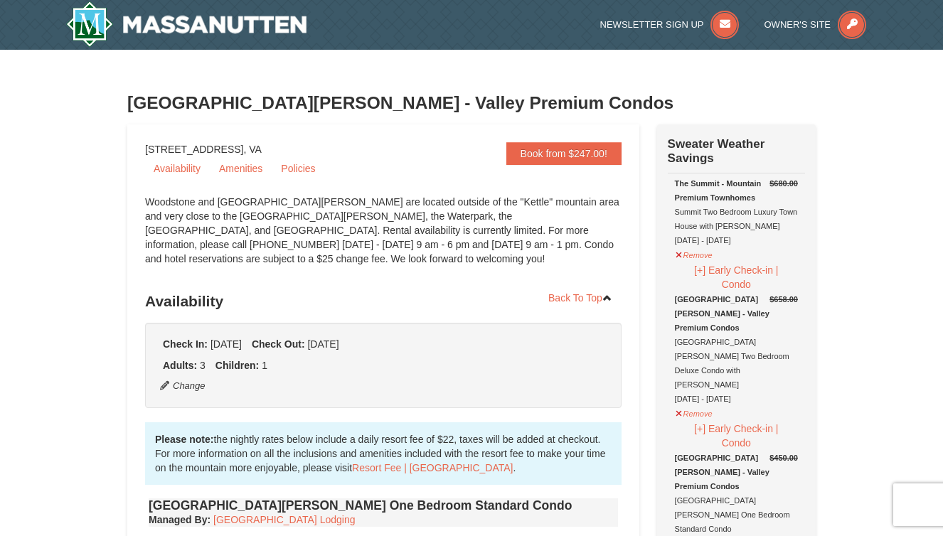
scroll to position [0, 0]
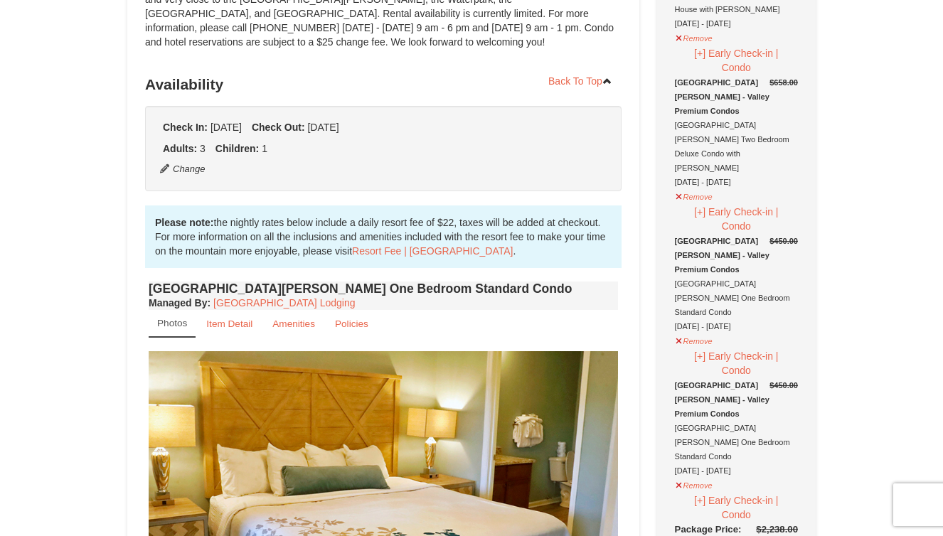
scroll to position [244, 0]
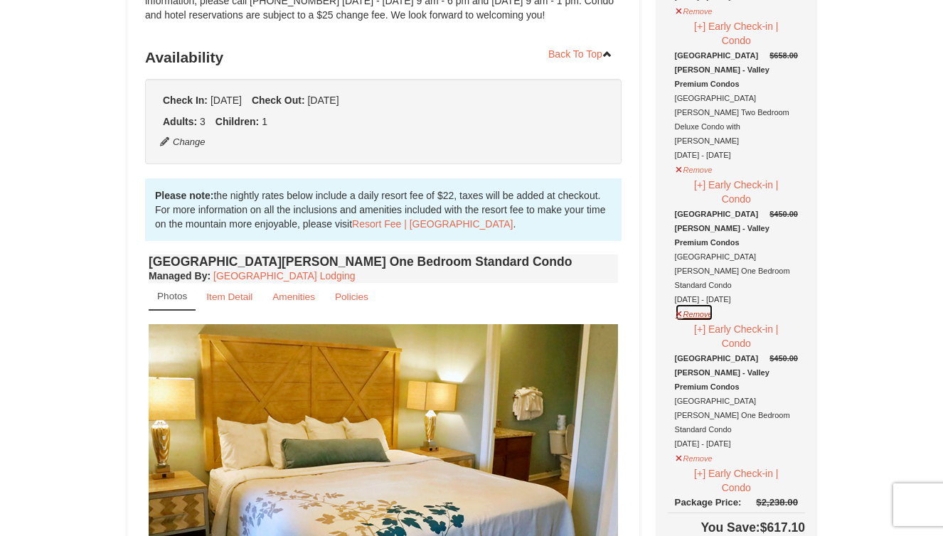
click at [696, 304] on button "Remove" at bounding box center [694, 313] width 38 height 18
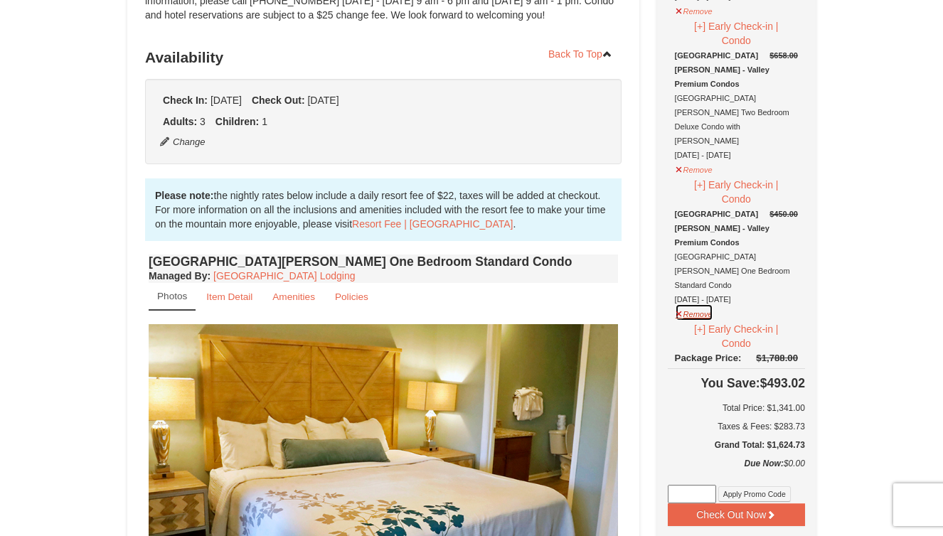
click at [691, 304] on button "Remove" at bounding box center [694, 313] width 38 height 18
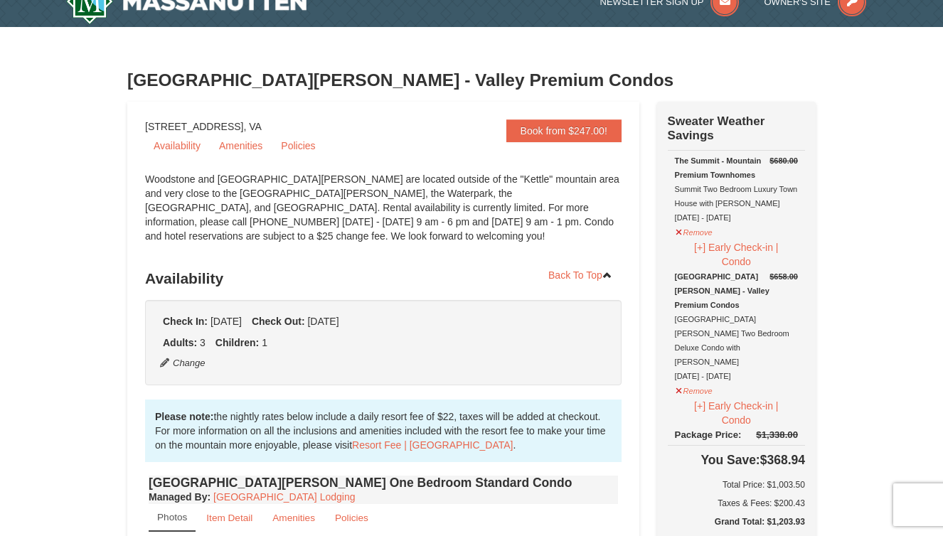
scroll to position [15, 0]
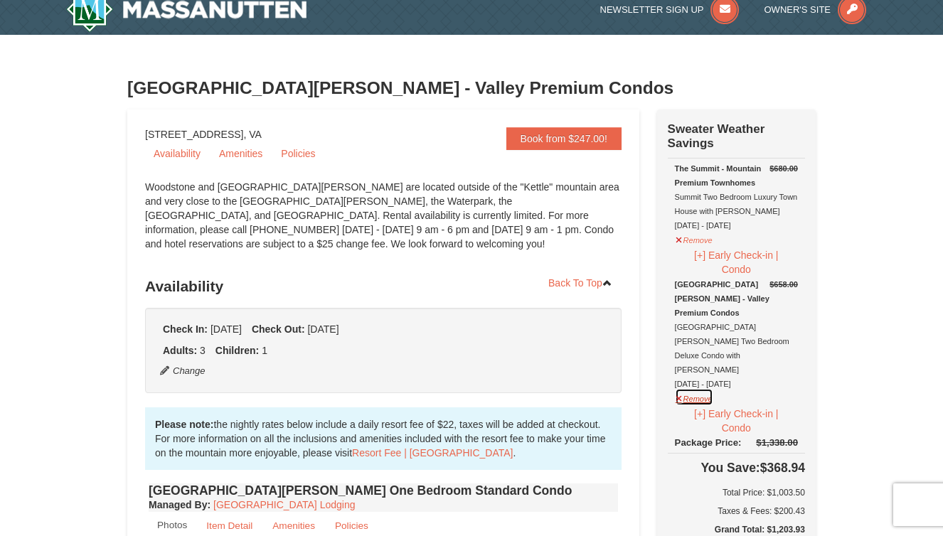
click at [700, 388] on button "Remove" at bounding box center [694, 397] width 38 height 18
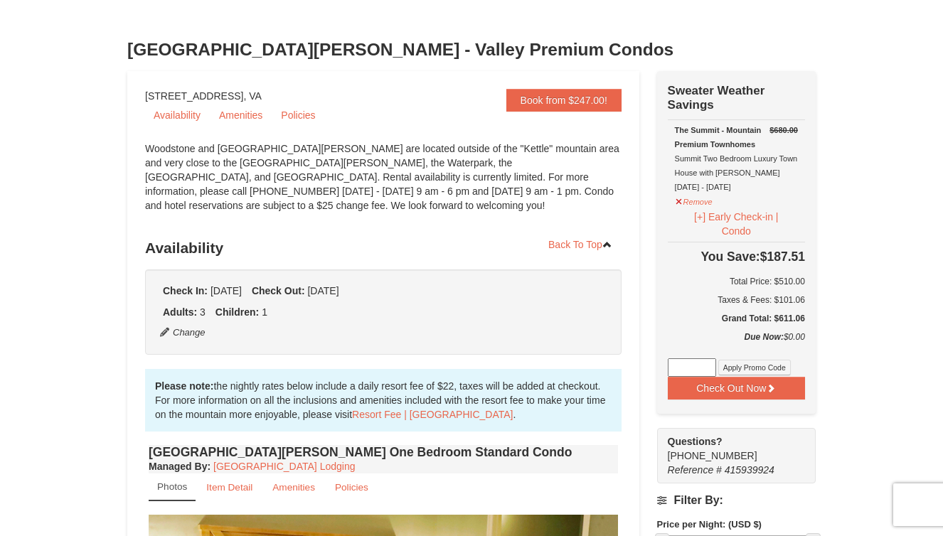
scroll to position [54, 0]
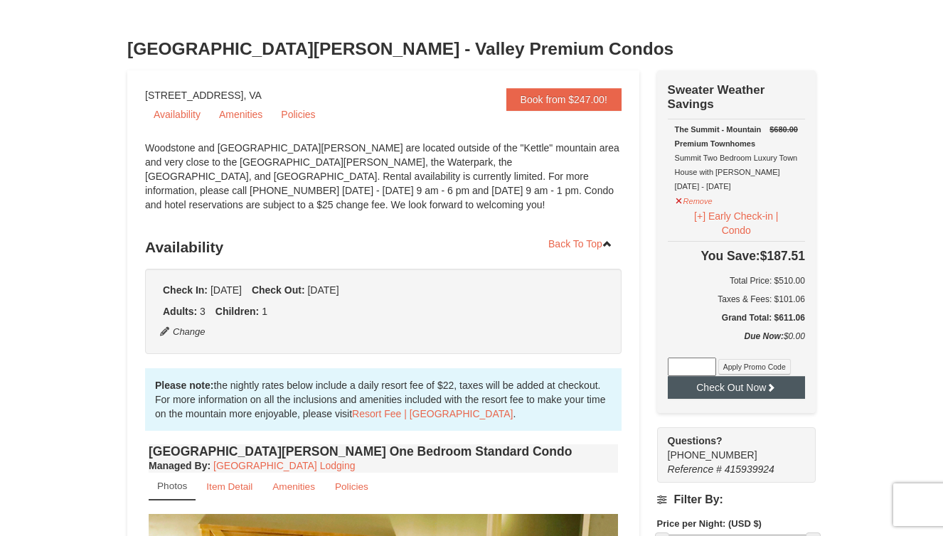
click at [736, 384] on button "Check Out Now" at bounding box center [736, 387] width 137 height 23
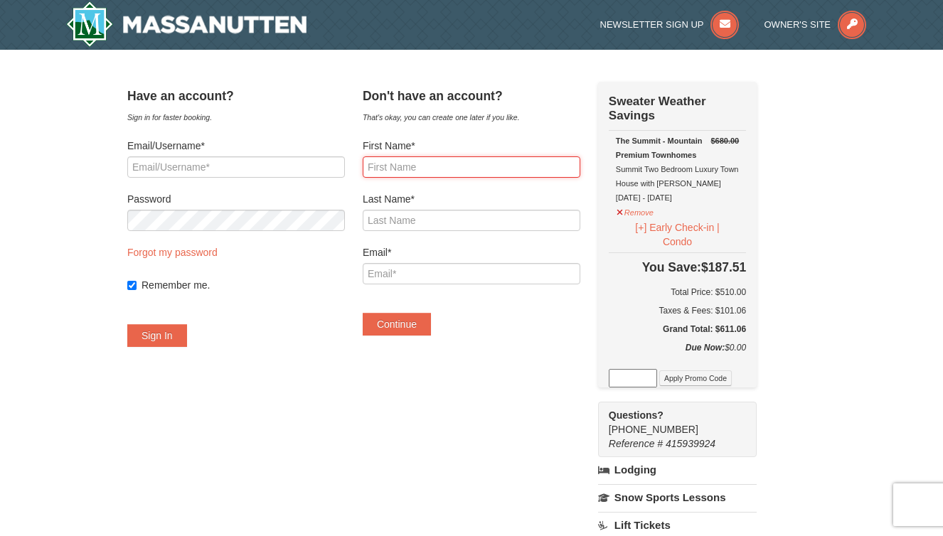
type input "t"
type input "Tealine"
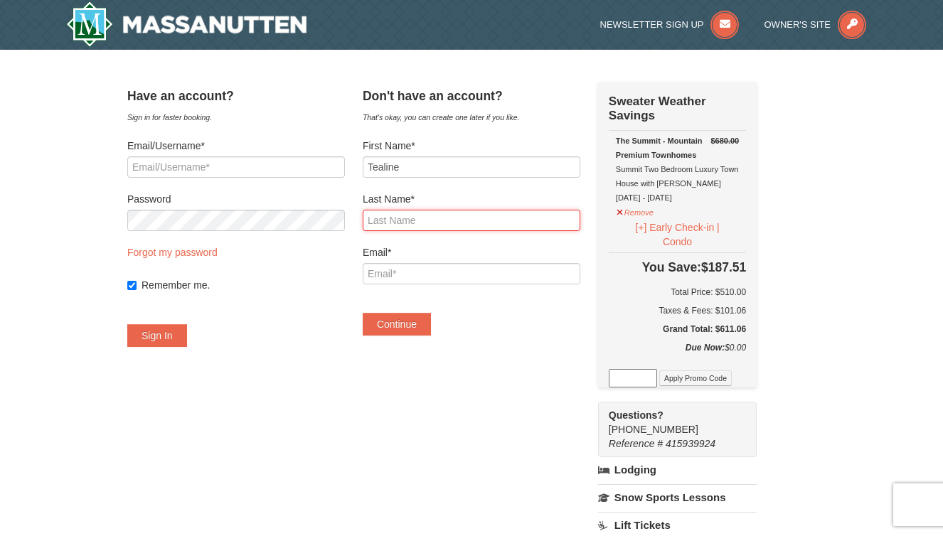
click at [429, 219] on input "Last Name*" at bounding box center [472, 220] width 218 height 21
type input "Williams"
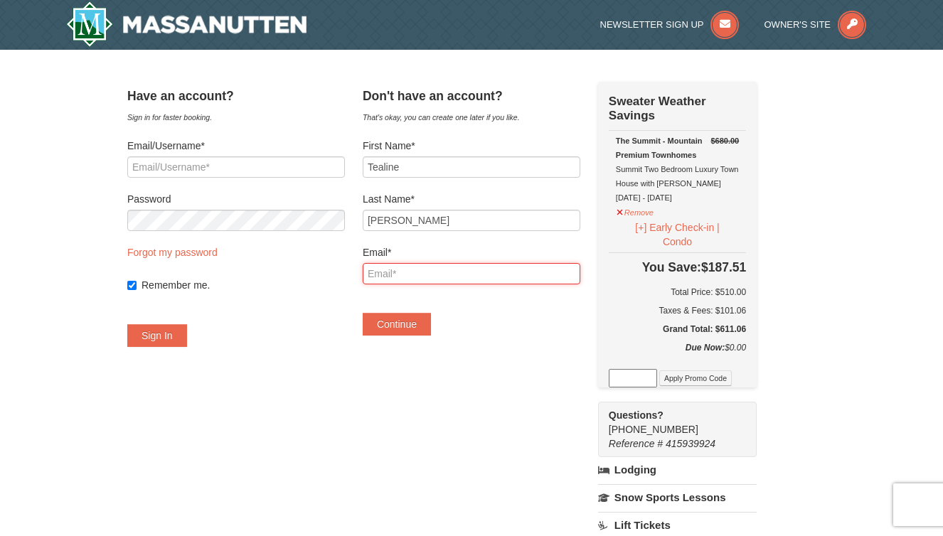
click at [426, 273] on input "Email*" at bounding box center [472, 273] width 218 height 21
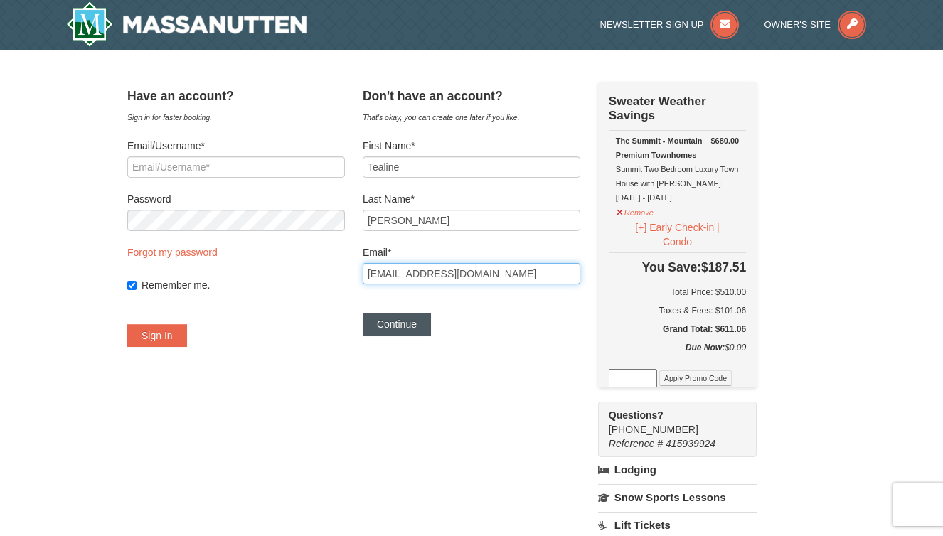
type input "[EMAIL_ADDRESS][DOMAIN_NAME]"
click at [422, 319] on button "Continue" at bounding box center [397, 324] width 68 height 23
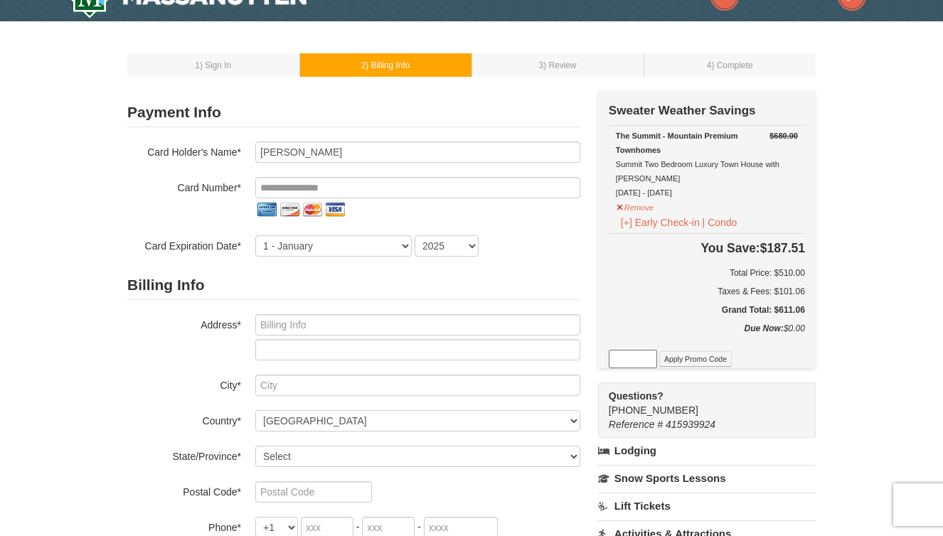
scroll to position [18, 0]
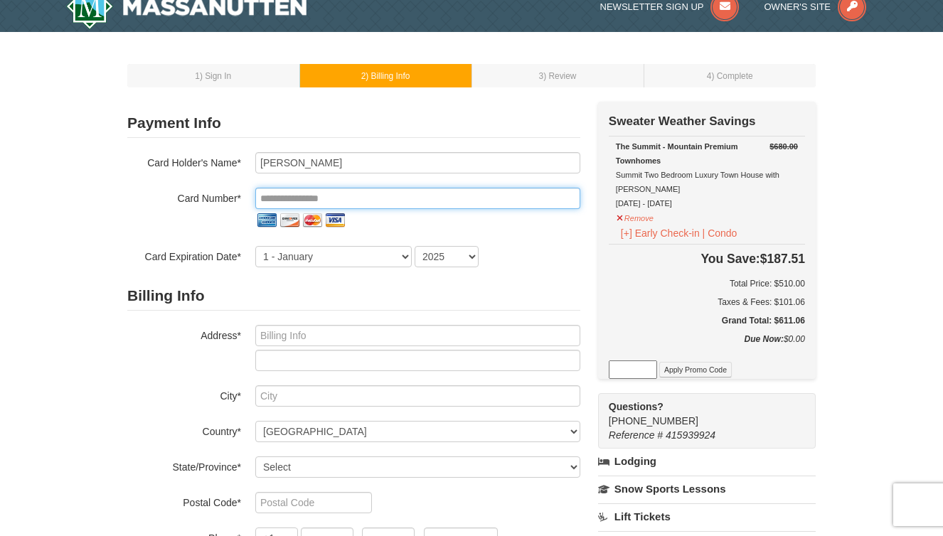
click at [344, 191] on input "tel" at bounding box center [417, 198] width 325 height 21
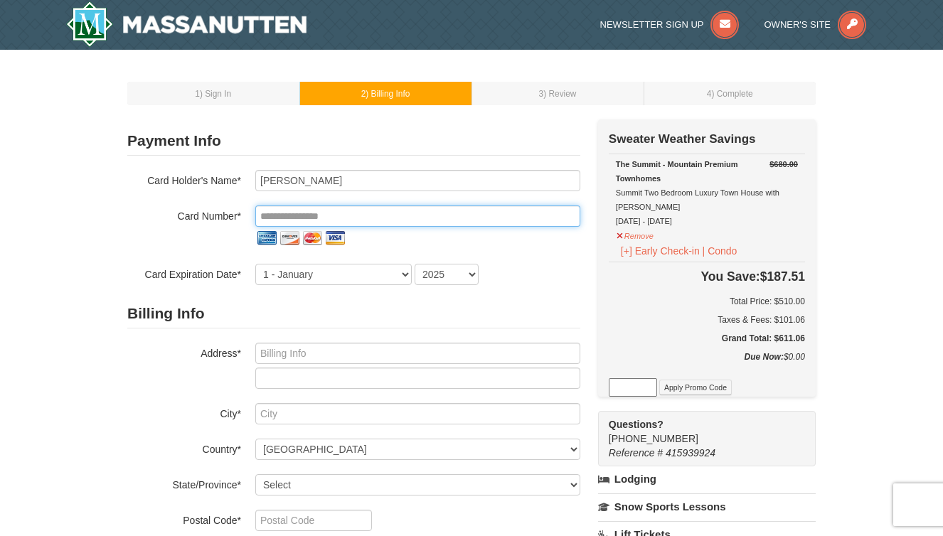
scroll to position [0, 0]
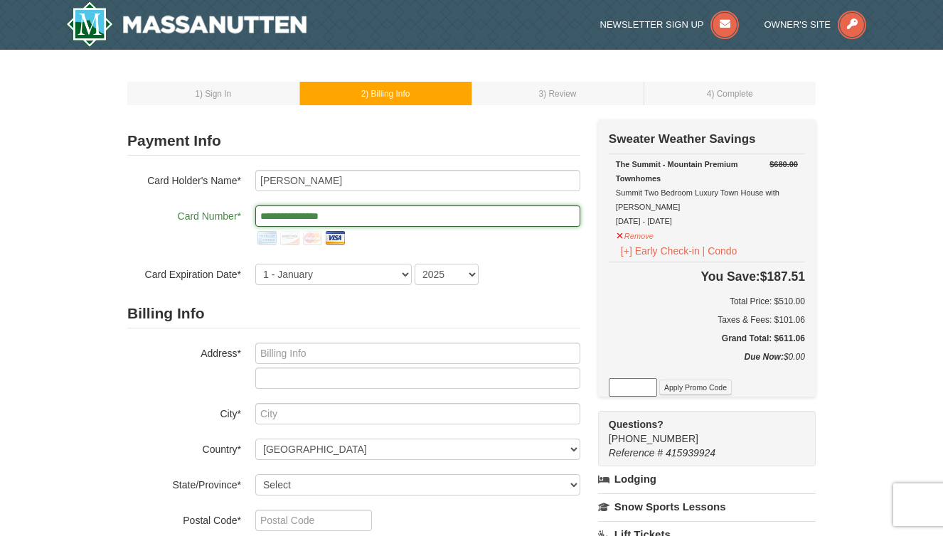
type input "**********"
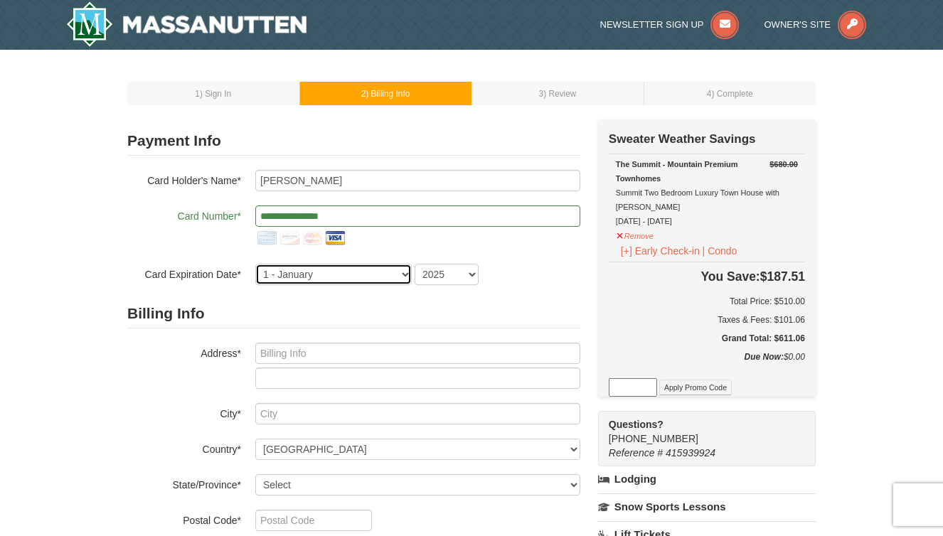
select select "9"
select select "2026"
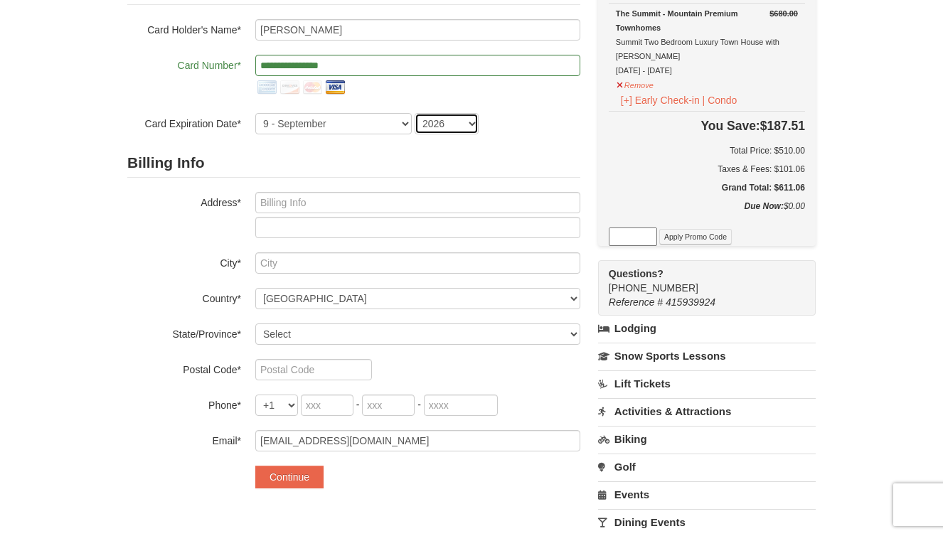
scroll to position [165, 0]
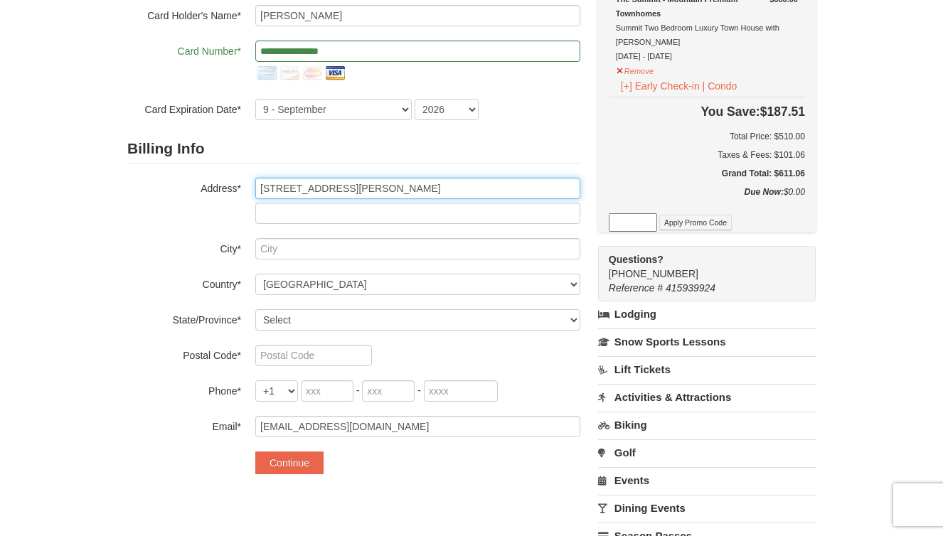
type input "[STREET_ADDRESS][PERSON_NAME]"
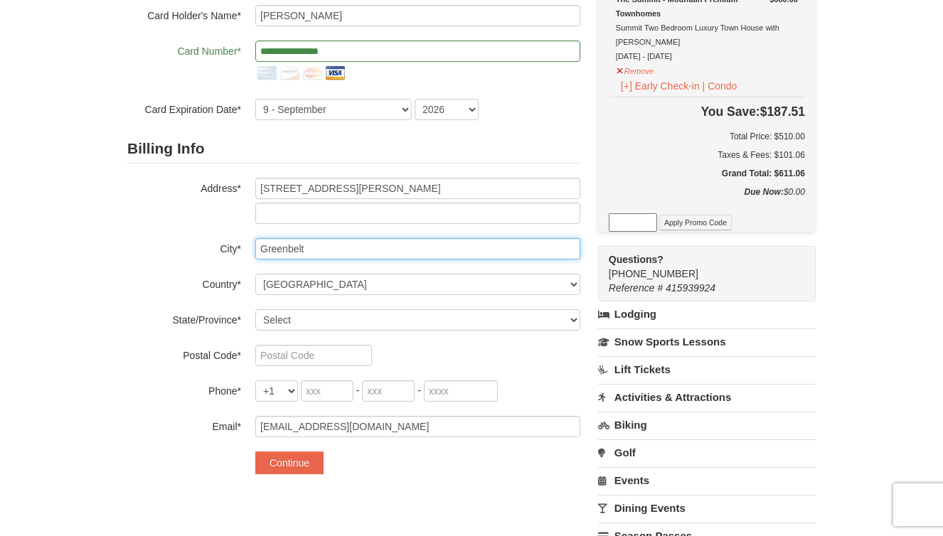
type input "Greenbelt"
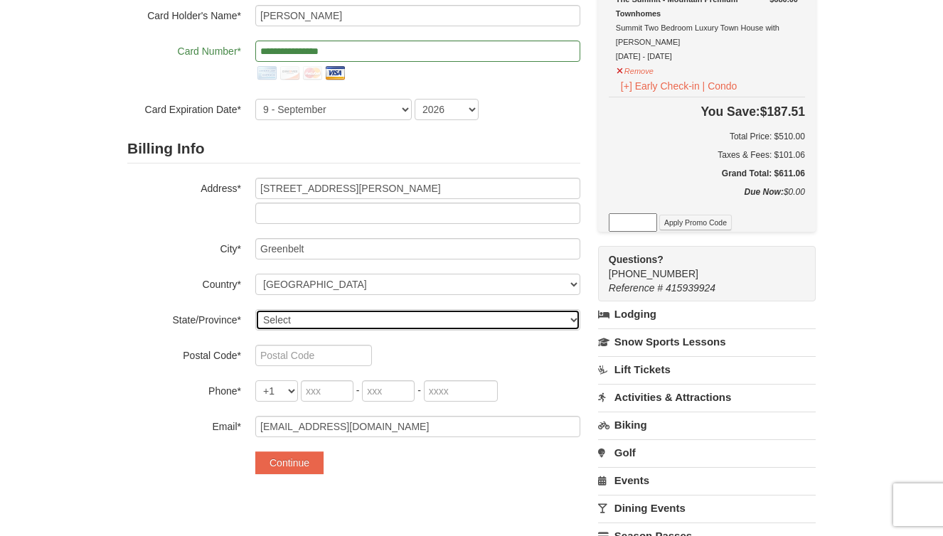
select select "MD"
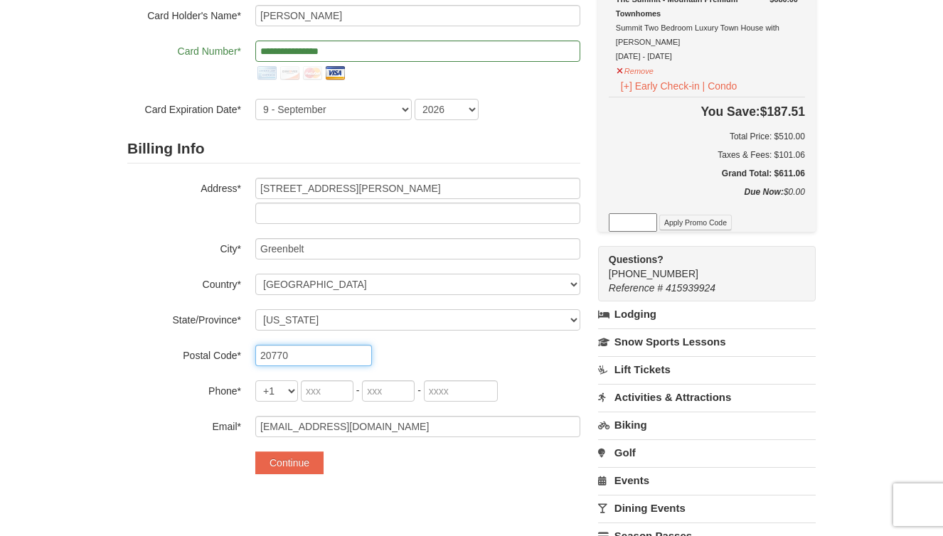
type input "20770"
click at [325, 375] on div "Billing Info Address* [STREET_ADDRESS][PERSON_NAME] City* [GEOGRAPHIC_DATA] Cou…" at bounding box center [353, 285] width 453 height 303
click at [319, 390] on input "tel" at bounding box center [327, 390] width 53 height 21
type input "301"
click at [385, 391] on input "tel" at bounding box center [388, 390] width 53 height 21
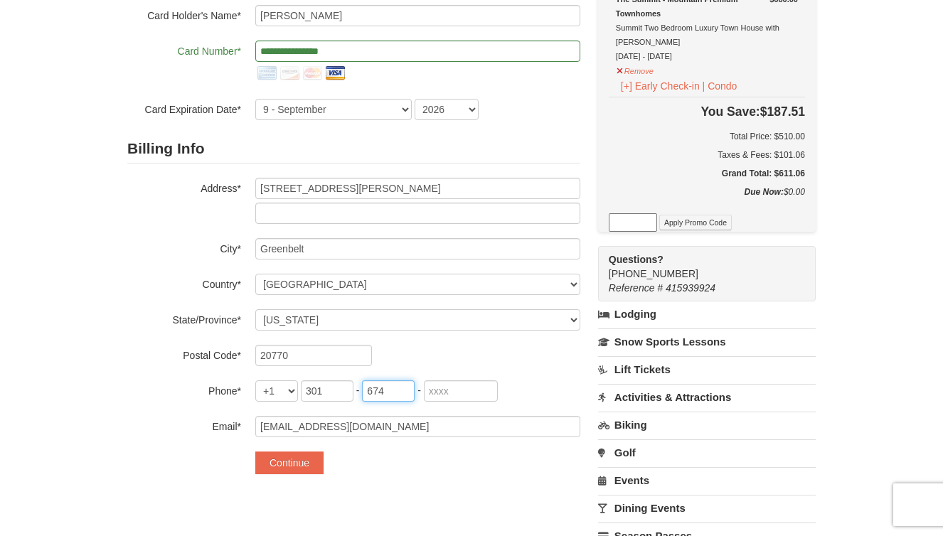
type input "674"
type input "7921"
click at [304, 458] on button "Continue" at bounding box center [289, 463] width 68 height 23
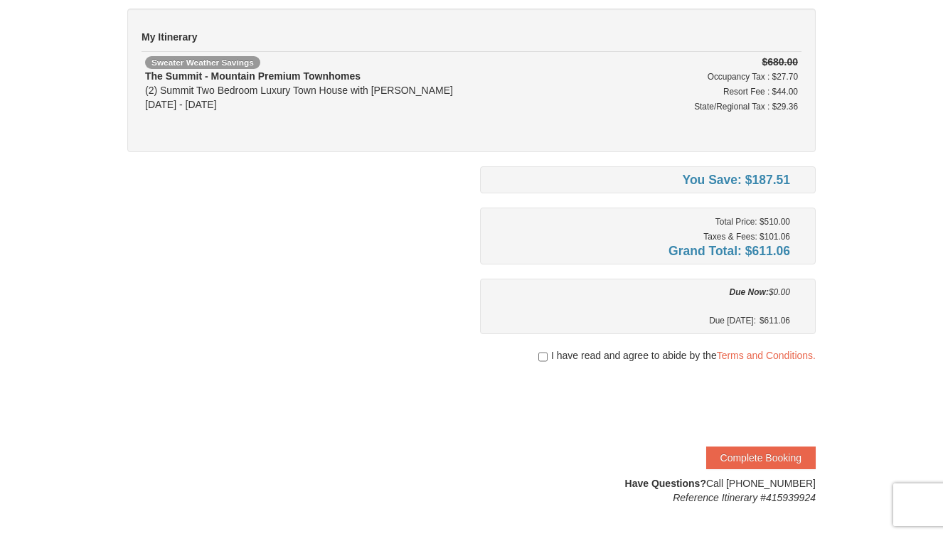
scroll to position [110, 0]
click at [536, 356] on div "I have read and agree to abide by the Terms and Conditions." at bounding box center [648, 356] width 336 height 14
click at [541, 359] on input "checkbox" at bounding box center [542, 357] width 9 height 11
checkbox input "true"
click at [770, 450] on button "Complete Booking" at bounding box center [761, 458] width 110 height 23
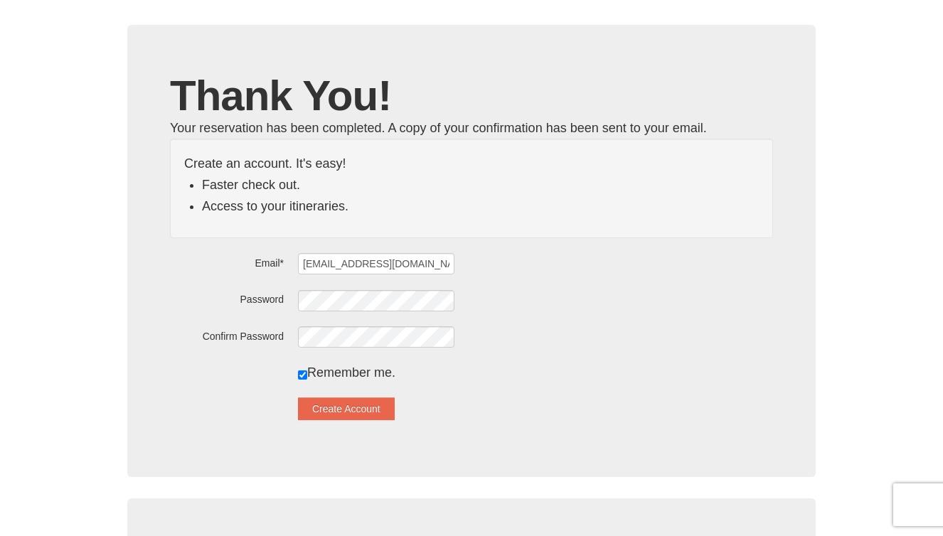
scroll to position [57, 0]
click at [363, 400] on button "Create Account" at bounding box center [346, 409] width 97 height 23
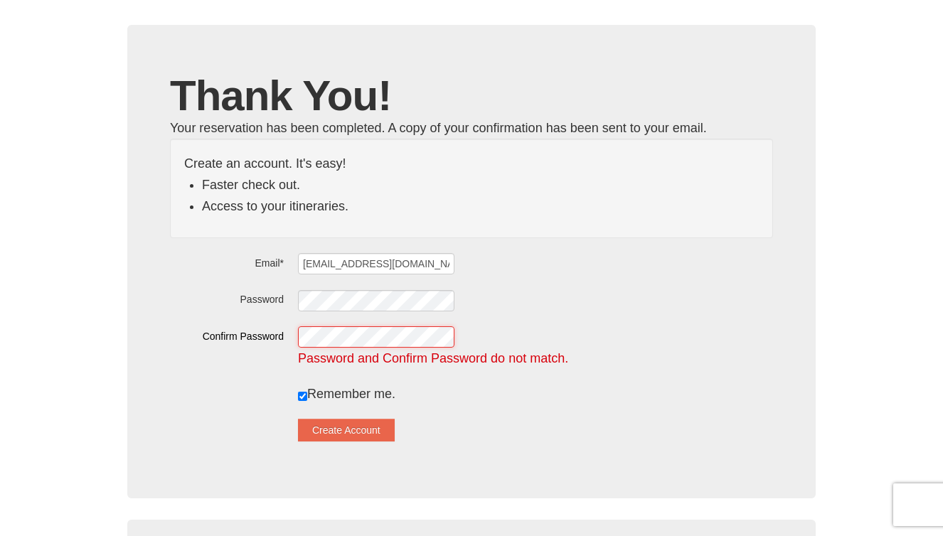
click at [276, 334] on div "Confirm Password Password and Confirm Password do not match." at bounding box center [471, 347] width 603 height 43
click at [358, 289] on div at bounding box center [535, 300] width 475 height 22
click at [215, 293] on div "Password" at bounding box center [471, 300] width 603 height 22
click at [366, 432] on button "Create Account" at bounding box center [346, 430] width 97 height 23
